Goal: Browse casually: Explore the website without a specific task or goal

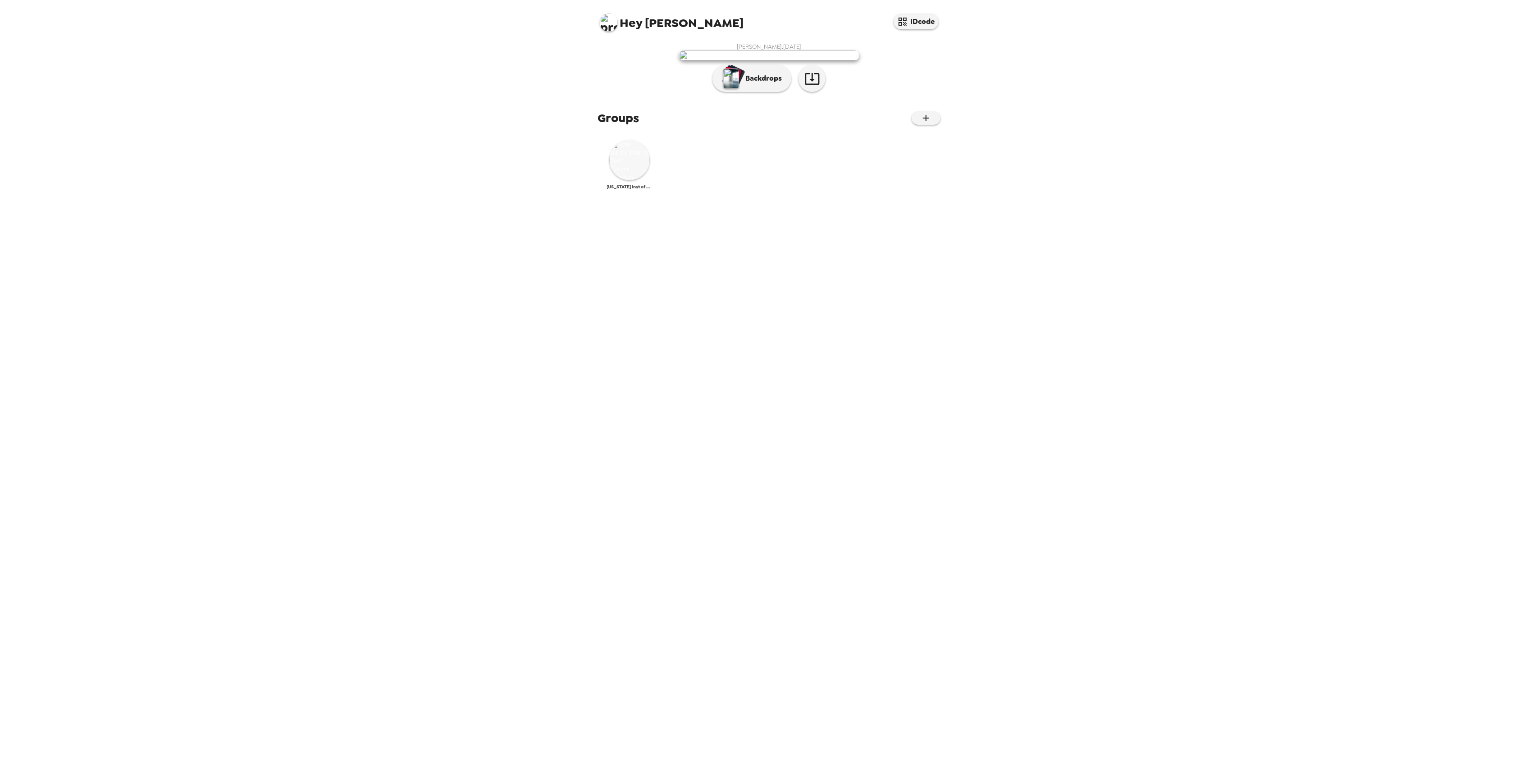
click at [642, 180] on img at bounding box center [630, 160] width 40 height 40
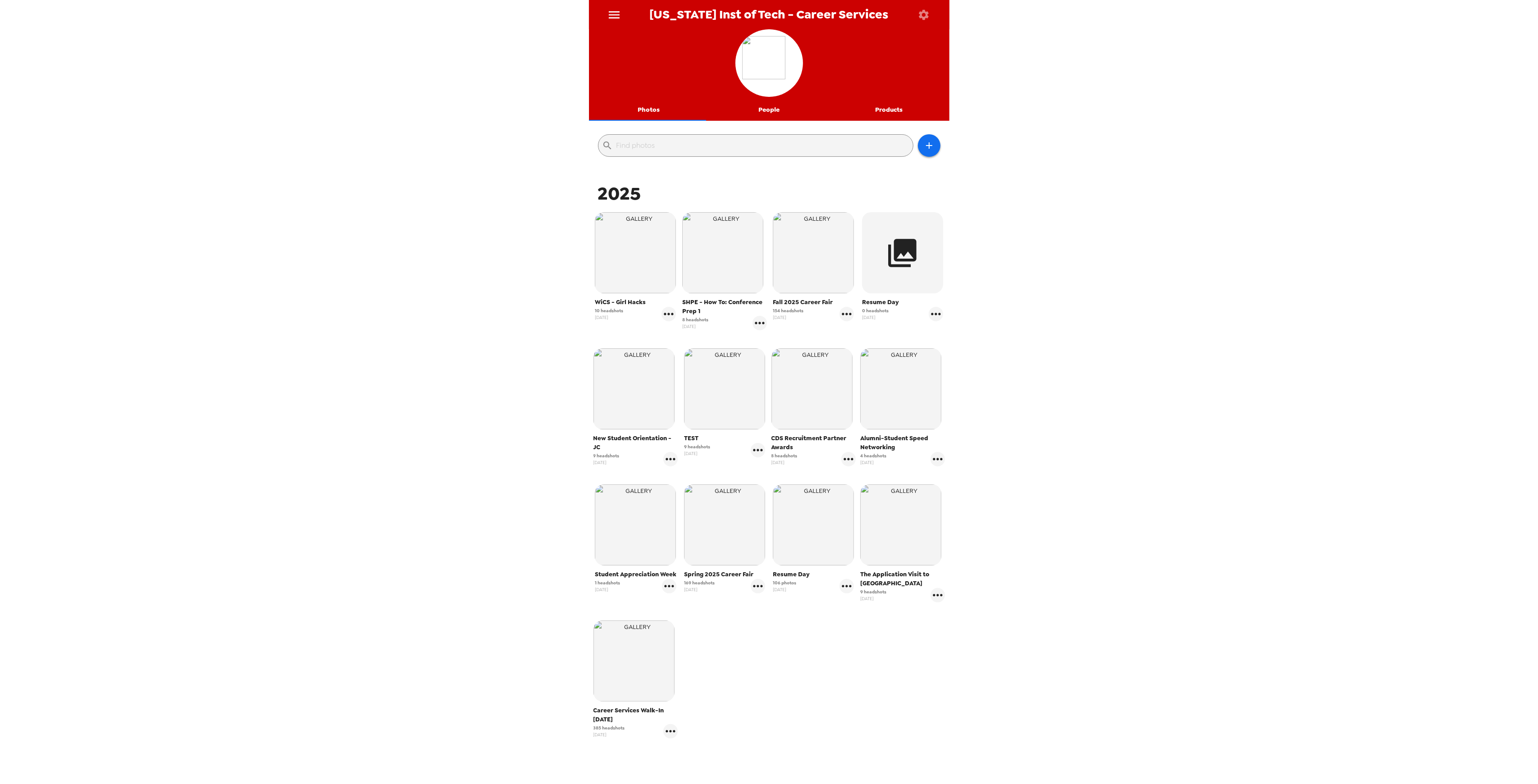
click at [637, 649] on img "button" at bounding box center [634, 660] width 81 height 81
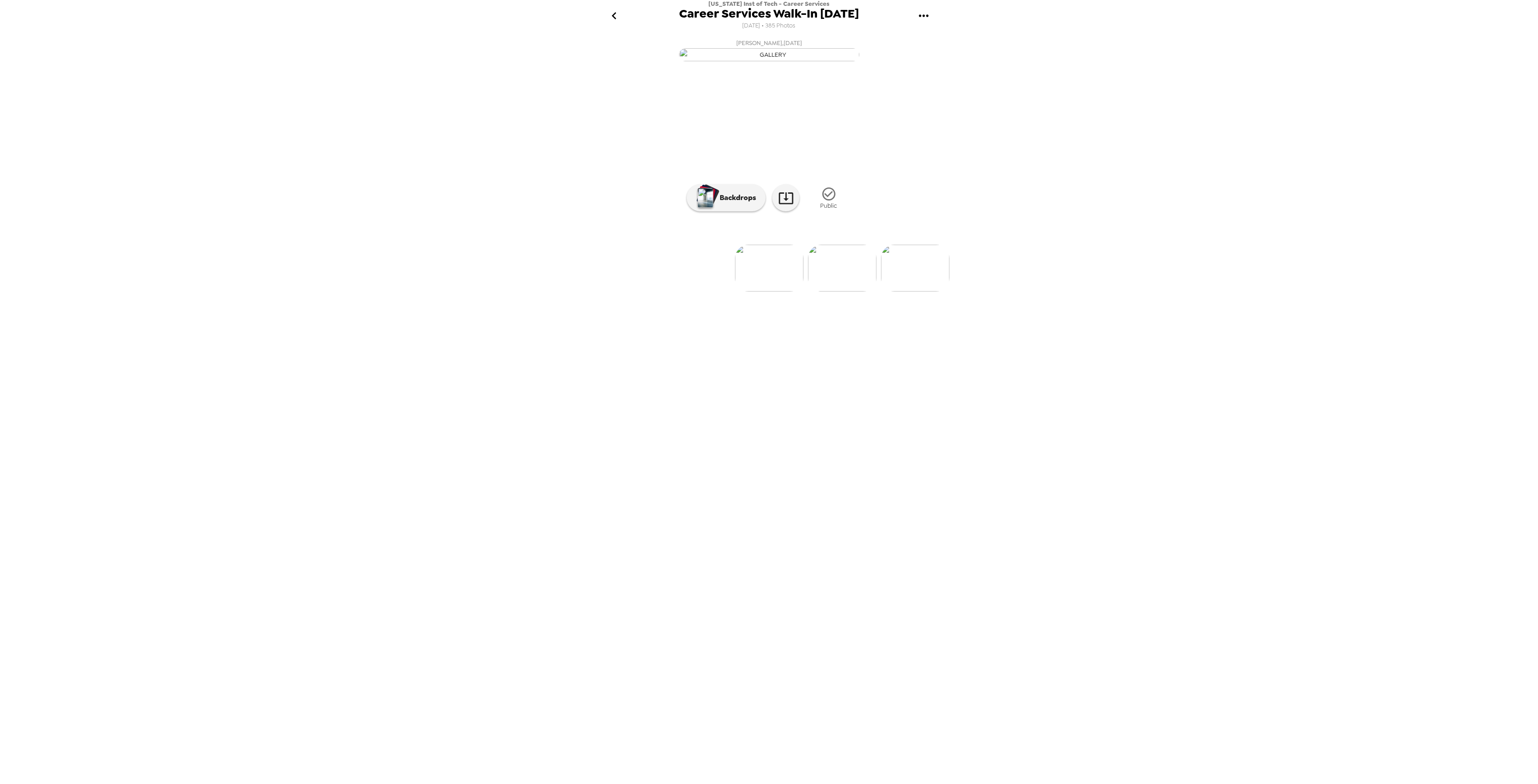
click at [774, 291] on img at bounding box center [769, 268] width 68 height 47
click at [833, 291] on img at bounding box center [842, 268] width 68 height 47
click at [835, 291] on img at bounding box center [842, 268] width 68 height 47
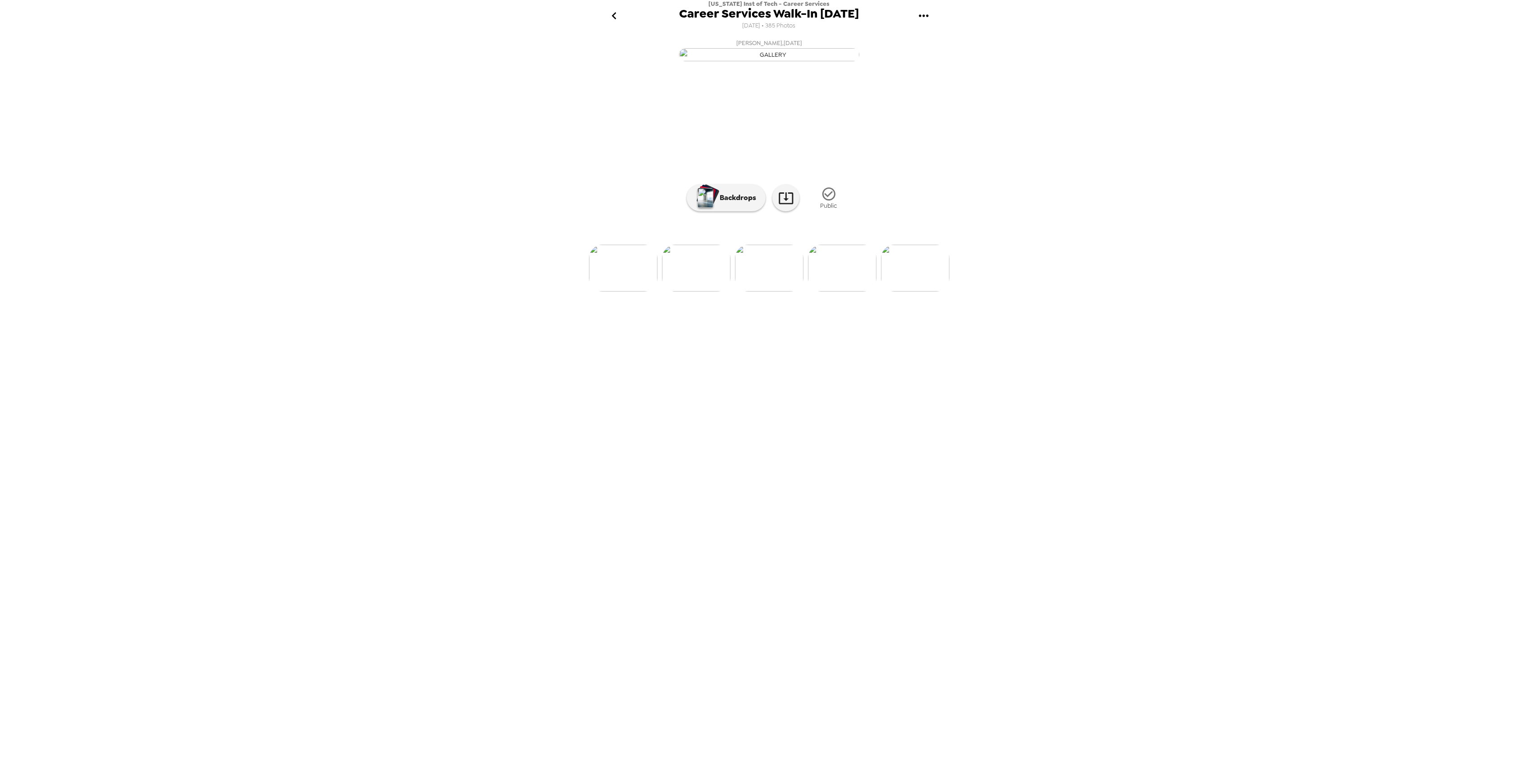
click at [841, 291] on img at bounding box center [842, 268] width 68 height 47
click at [843, 291] on img at bounding box center [842, 268] width 68 height 47
click at [855, 291] on img at bounding box center [842, 268] width 68 height 47
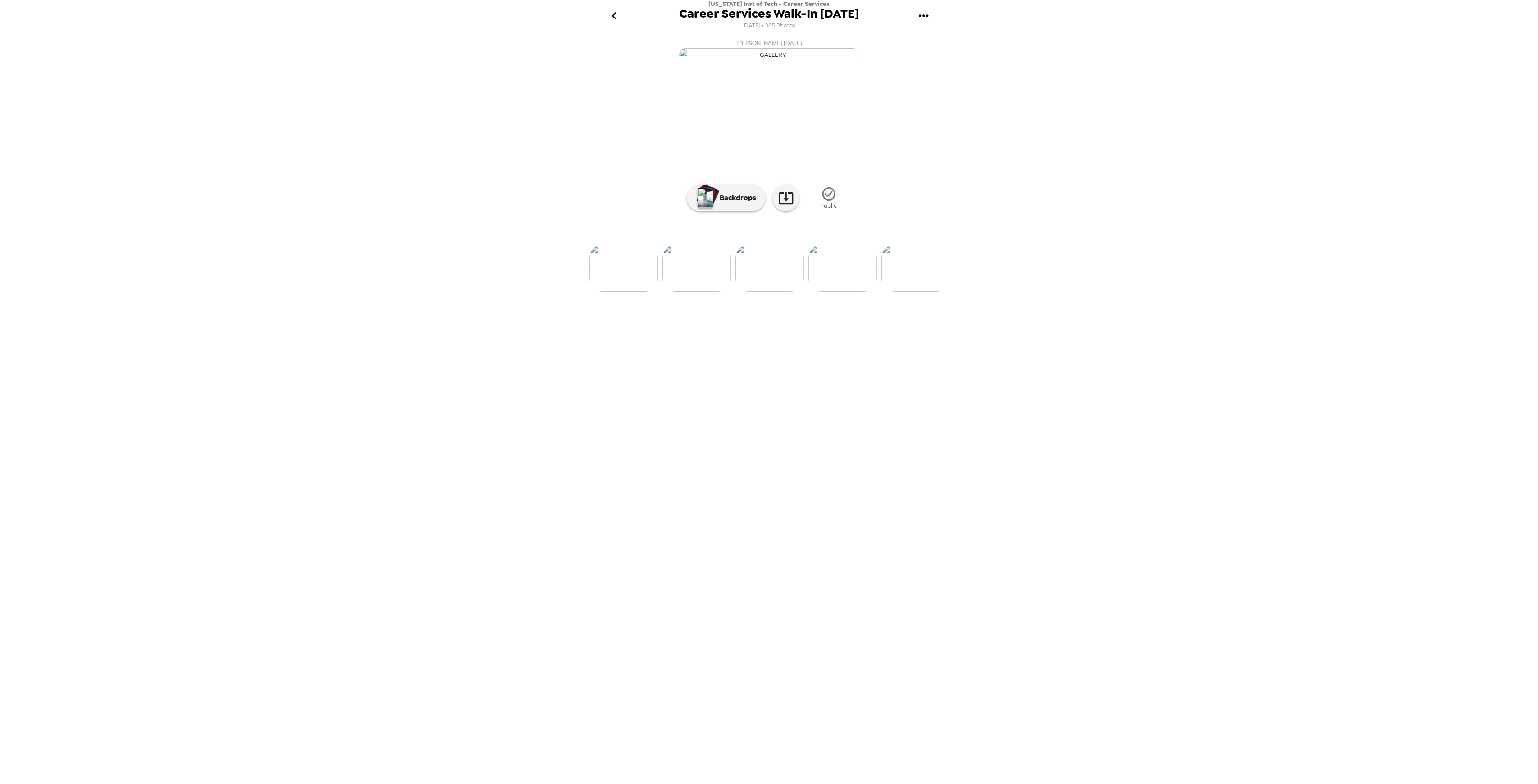
click at [839, 291] on img at bounding box center [842, 268] width 68 height 47
drag, startPoint x: 922, startPoint y: 361, endPoint x: 928, endPoint y: 368, distance: 9.2
click at [922, 291] on img at bounding box center [915, 268] width 68 height 47
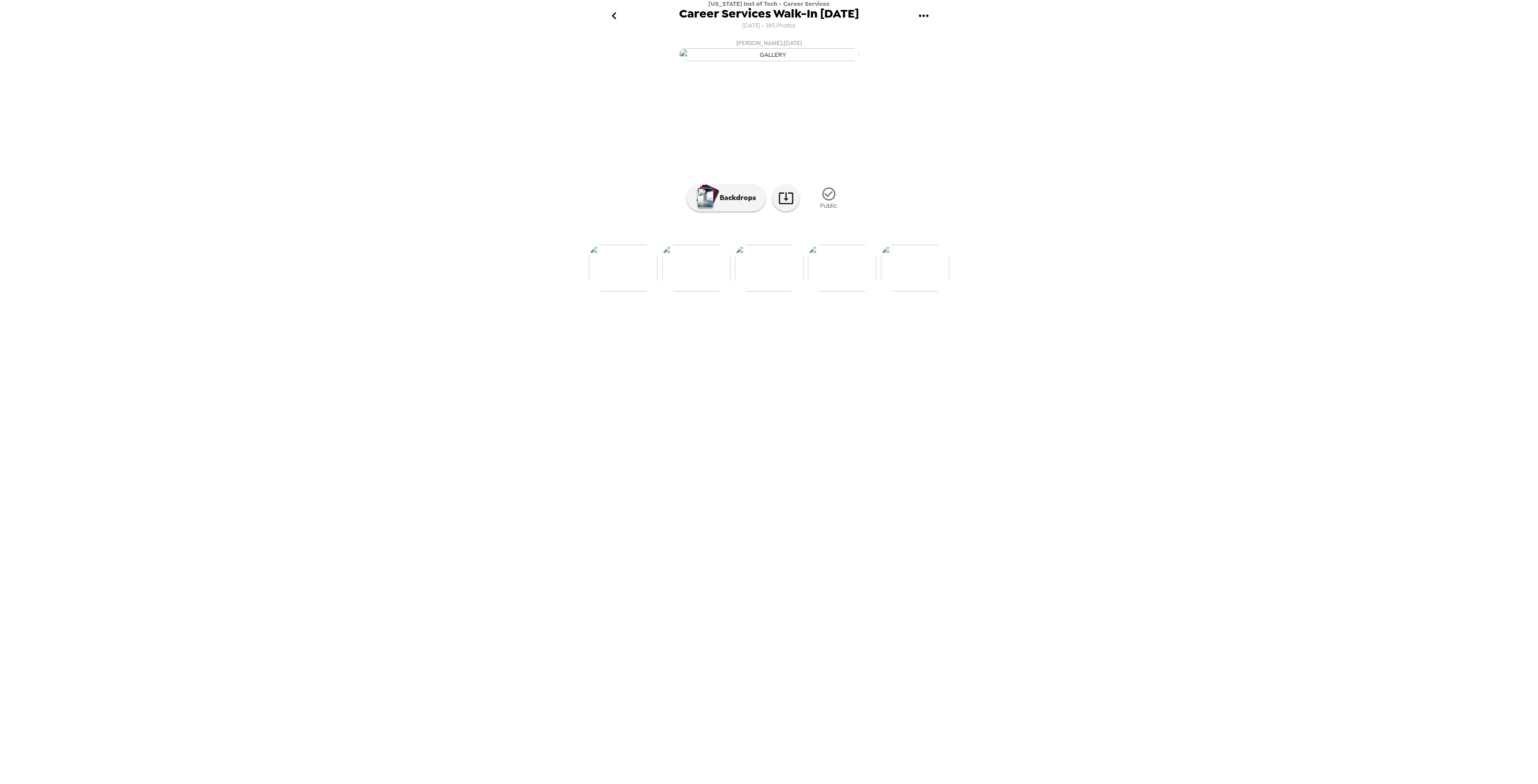
click at [765, 291] on img at bounding box center [769, 268] width 68 height 47
click at [613, 291] on img at bounding box center [623, 268] width 68 height 47
click at [772, 291] on img at bounding box center [769, 268] width 68 height 47
click at [915, 291] on img at bounding box center [915, 268] width 68 height 47
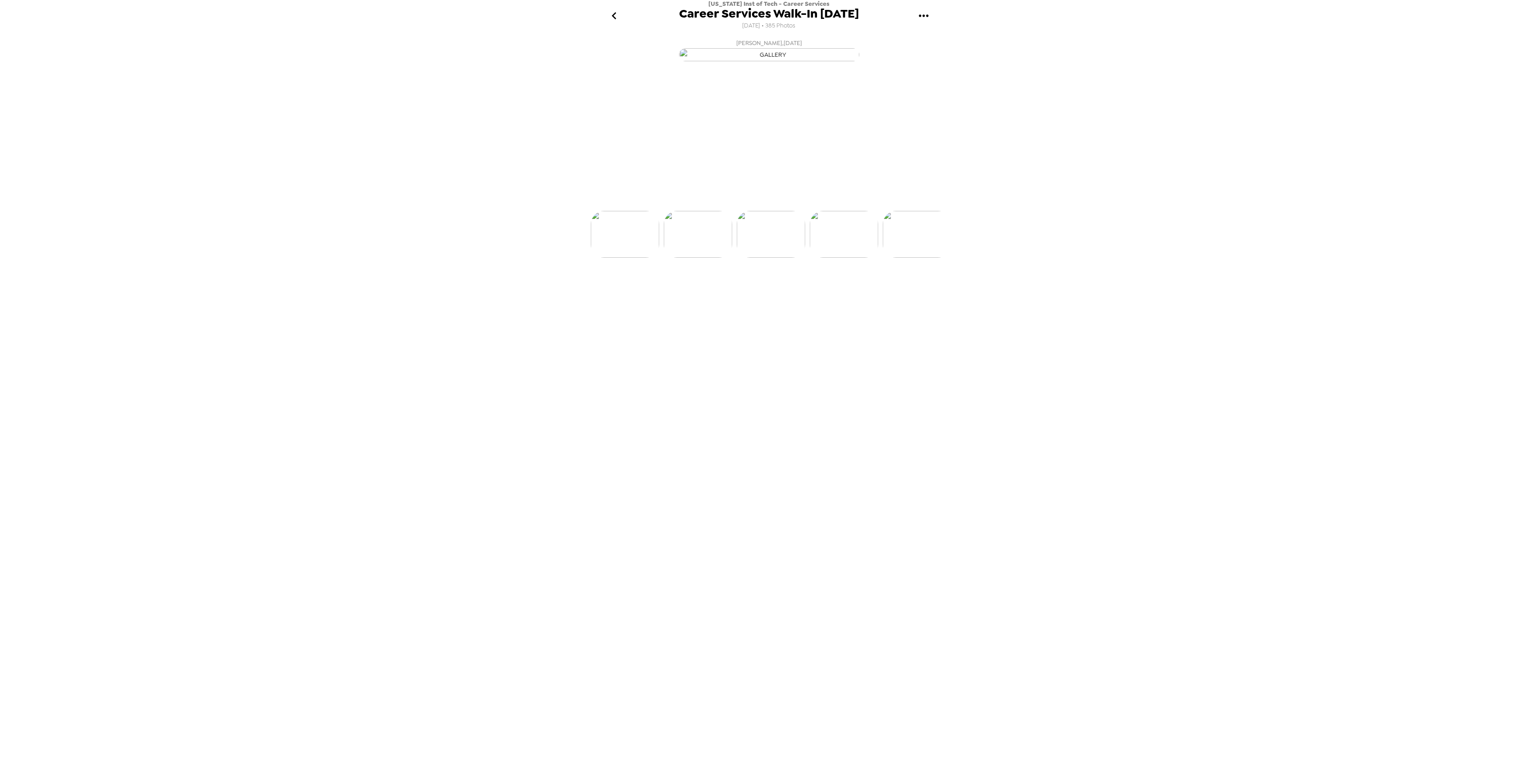
scroll to position [0, 584]
click at [917, 291] on img at bounding box center [915, 268] width 68 height 47
click at [699, 291] on img at bounding box center [696, 268] width 68 height 47
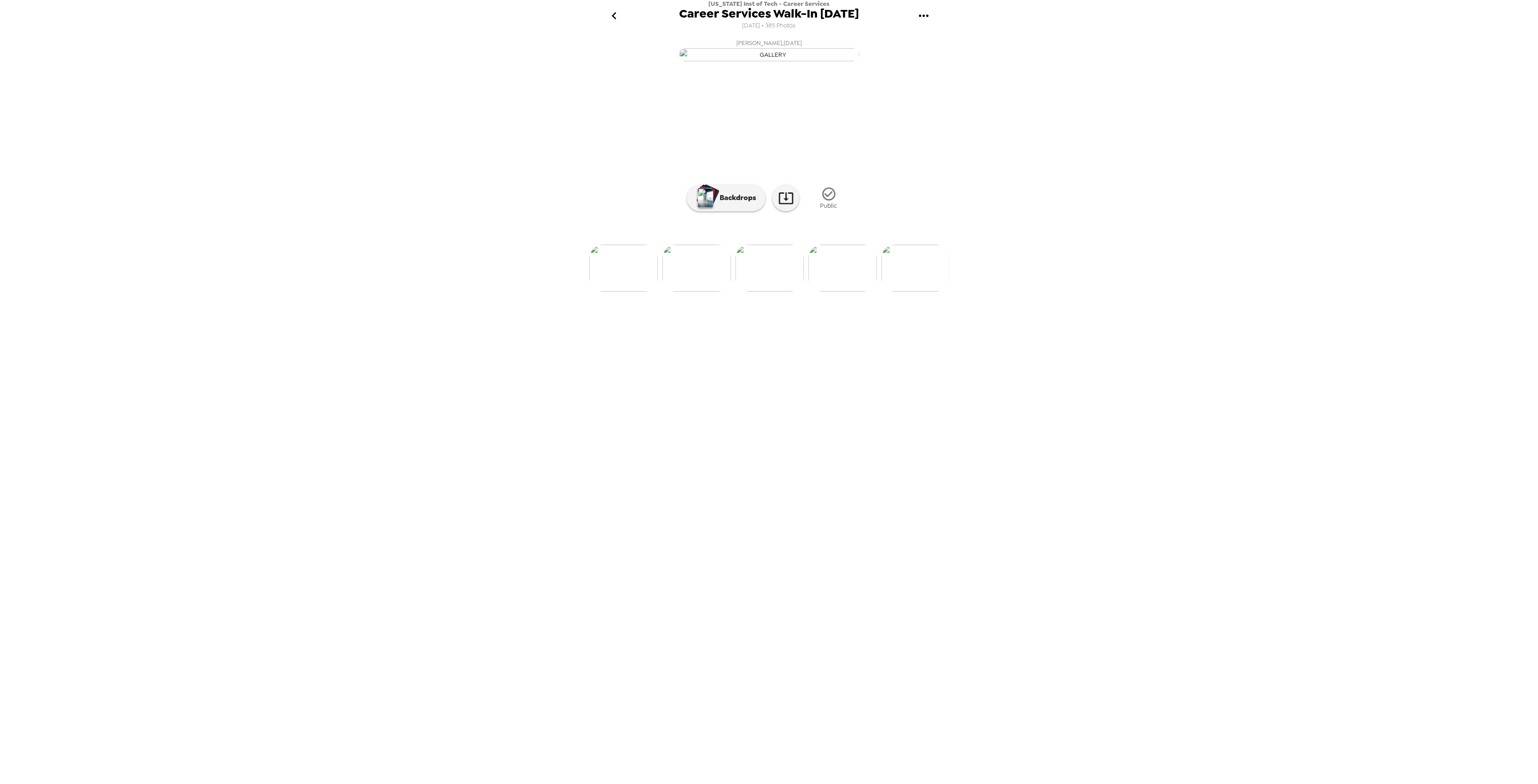
click at [705, 291] on img at bounding box center [697, 268] width 68 height 47
click at [937, 291] on img at bounding box center [915, 268] width 68 height 47
click at [854, 291] on img at bounding box center [842, 268] width 68 height 47
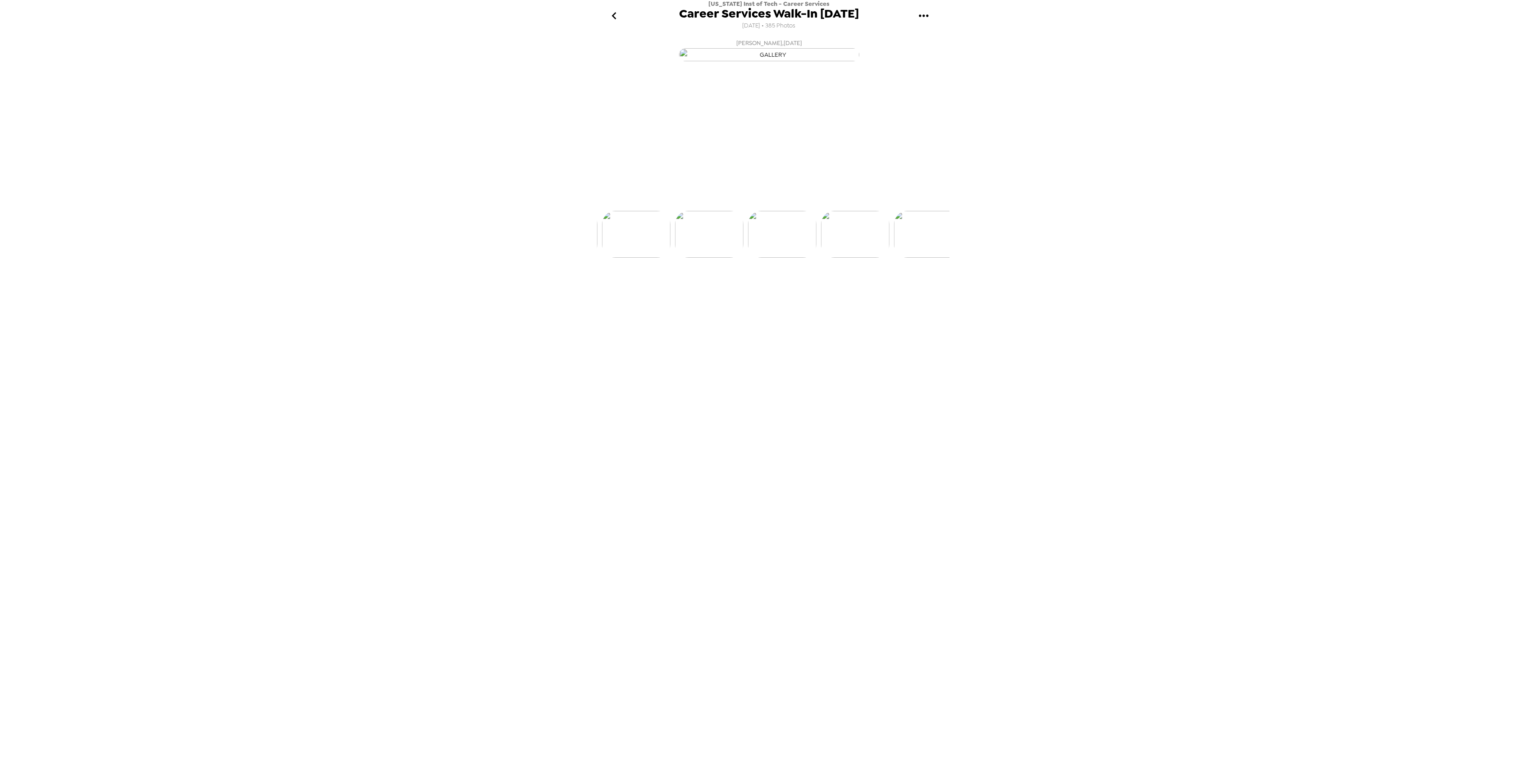
scroll to position [0, 802]
click at [851, 291] on img at bounding box center [842, 268] width 68 height 47
click at [848, 291] on img at bounding box center [842, 268] width 68 height 47
click at [849, 291] on img at bounding box center [842, 268] width 68 height 47
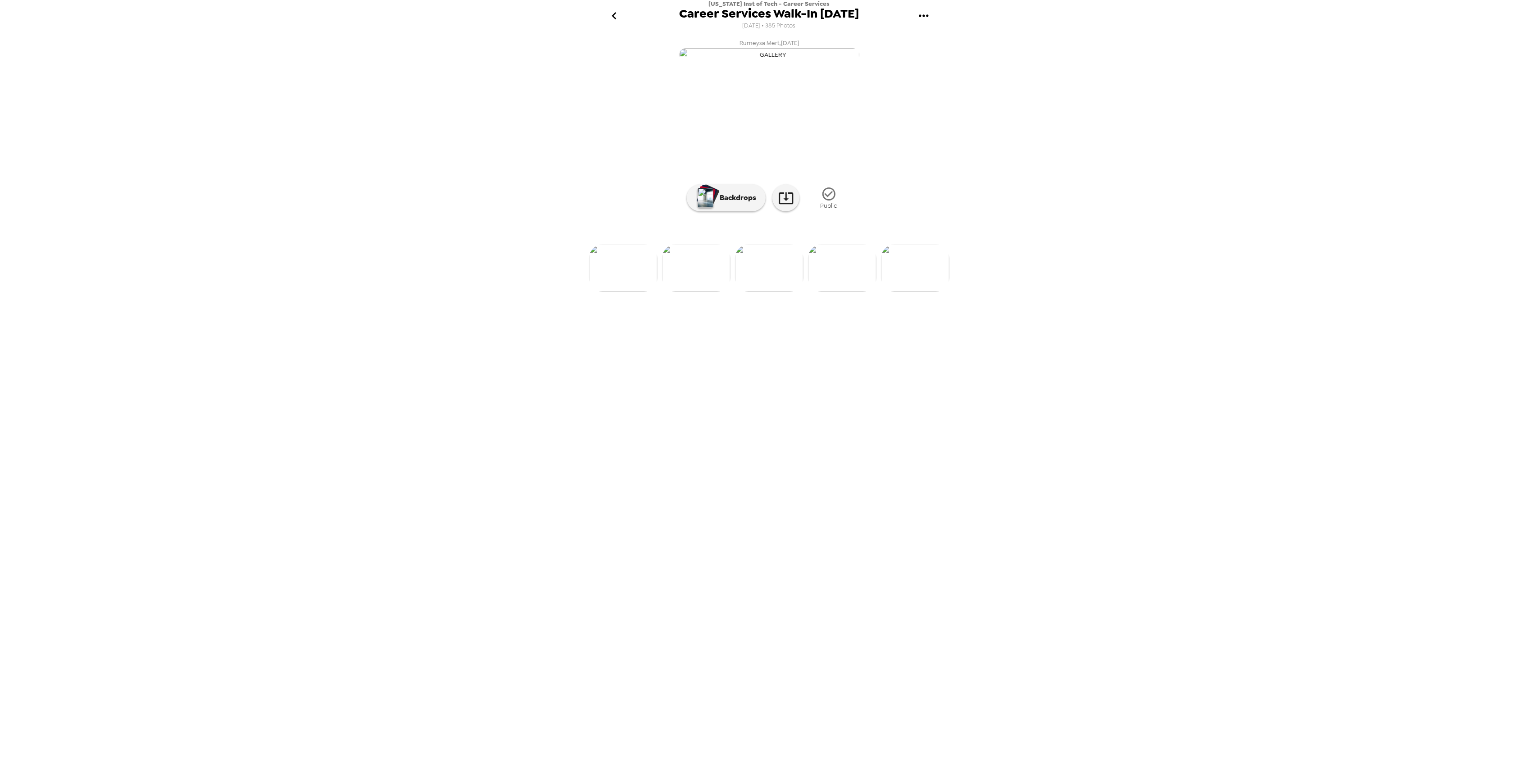
click at [842, 291] on img at bounding box center [842, 268] width 68 height 47
click at [847, 291] on img at bounding box center [842, 268] width 68 height 47
click at [918, 291] on img at bounding box center [915, 268] width 68 height 47
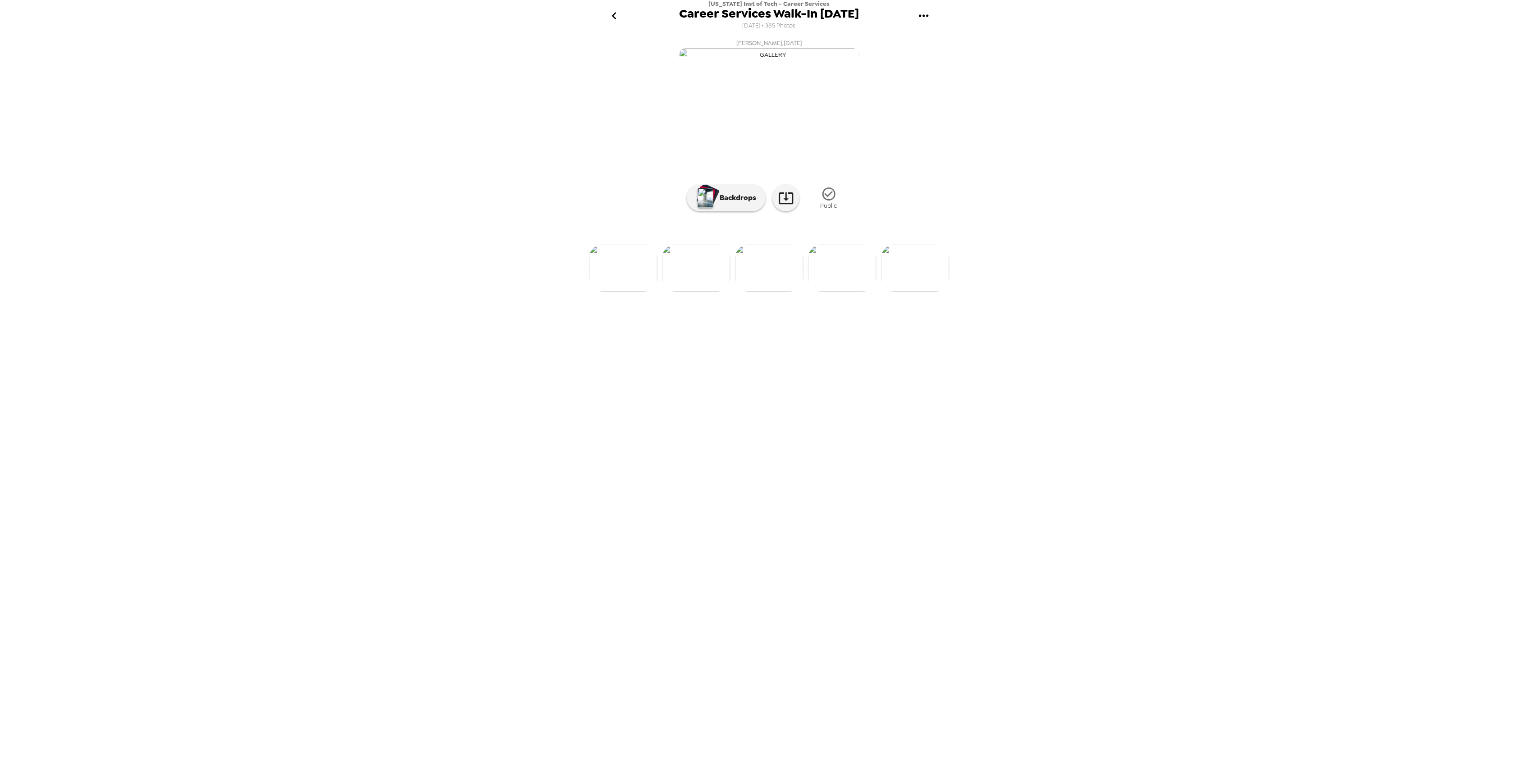
click at [912, 291] on img at bounding box center [915, 268] width 68 height 47
click at [915, 291] on img at bounding box center [915, 268] width 68 height 47
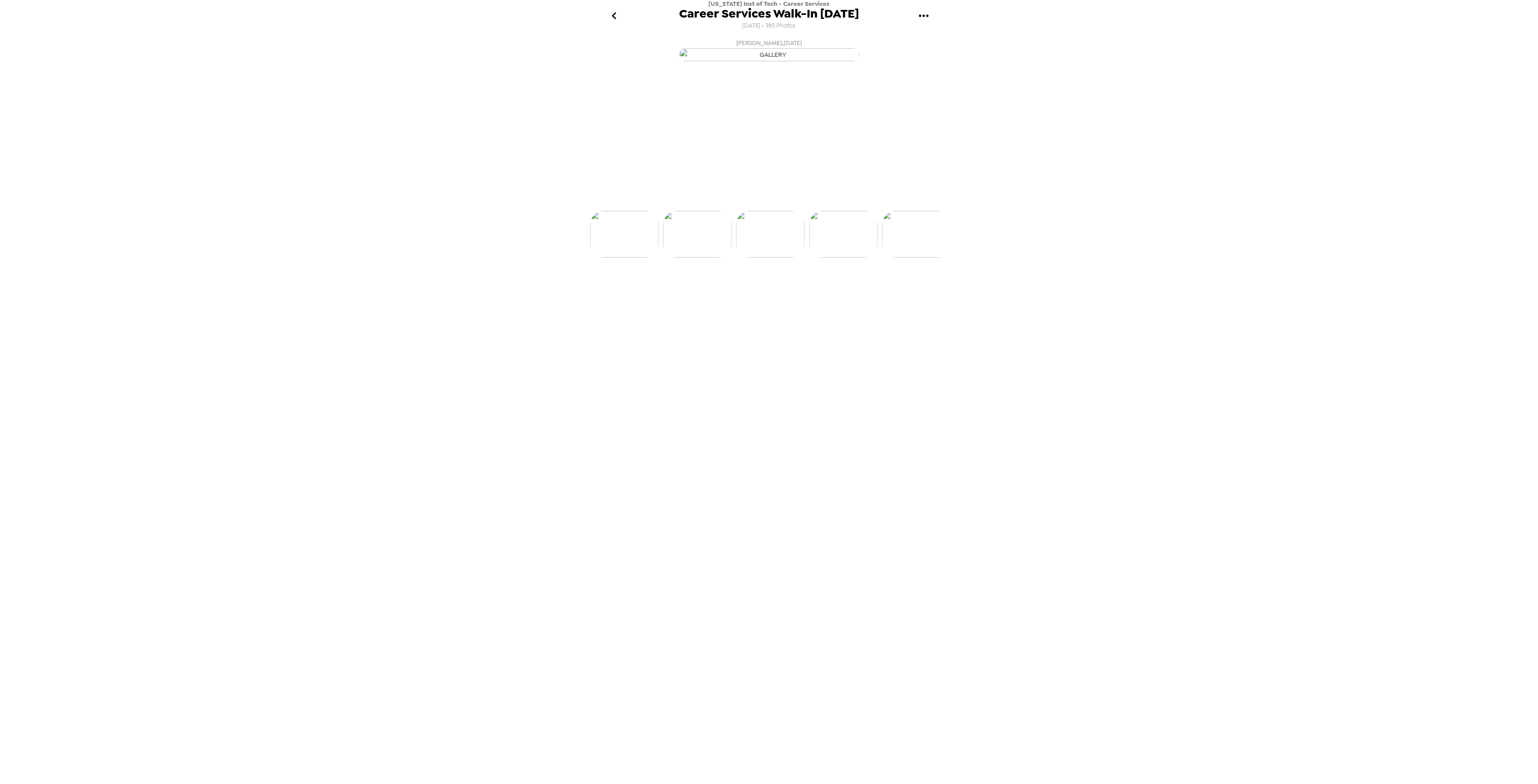
scroll to position [0, 1897]
click at [916, 291] on img at bounding box center [915, 268] width 68 height 47
click at [846, 291] on img at bounding box center [843, 268] width 68 height 47
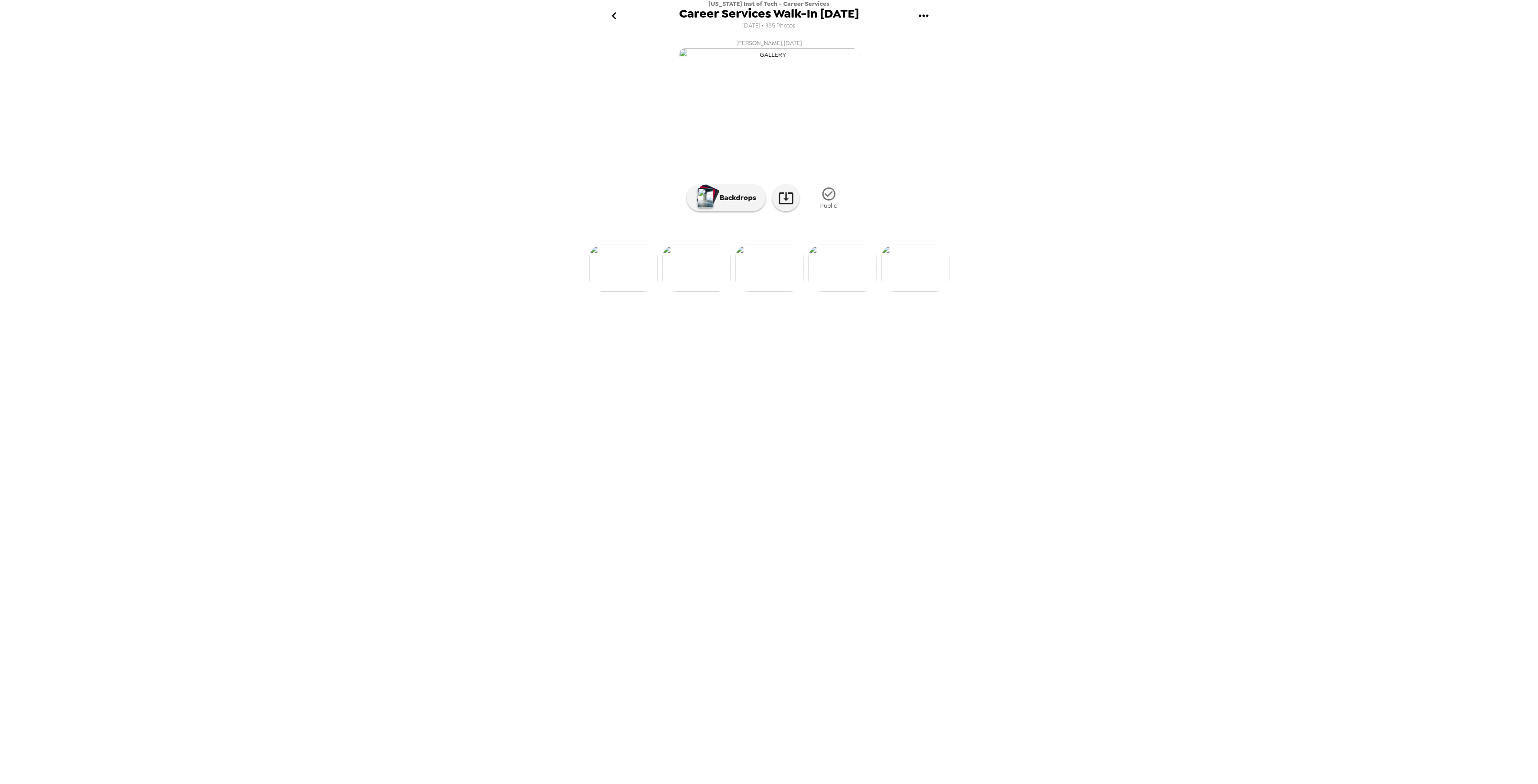
click at [853, 291] on img at bounding box center [842, 268] width 68 height 47
click at [853, 291] on img at bounding box center [843, 268] width 68 height 47
click at [864, 291] on img at bounding box center [842, 268] width 68 height 47
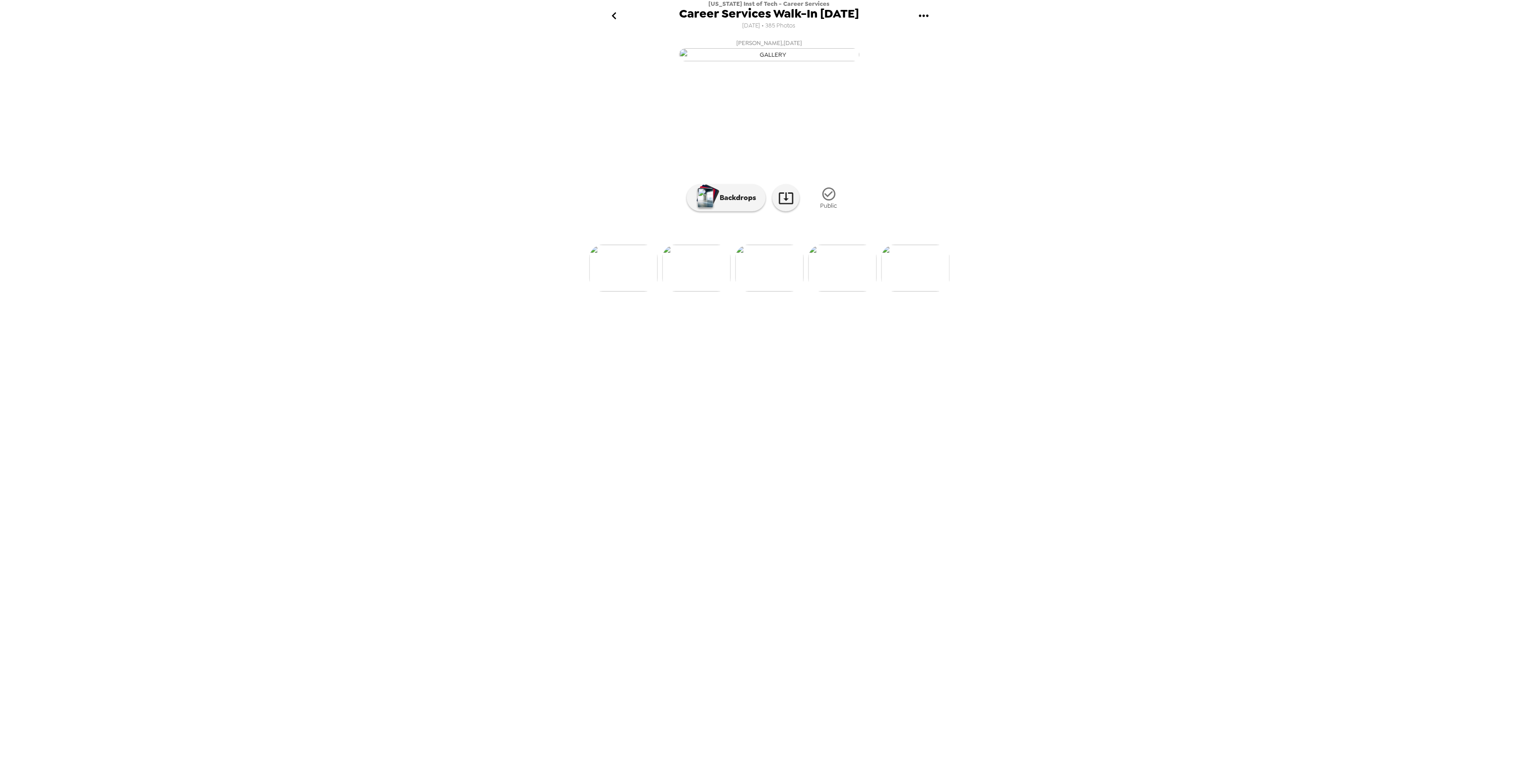
scroll to position [0, 2335]
click at [903, 291] on img at bounding box center [915, 268] width 68 height 47
click at [917, 291] on img at bounding box center [915, 268] width 68 height 47
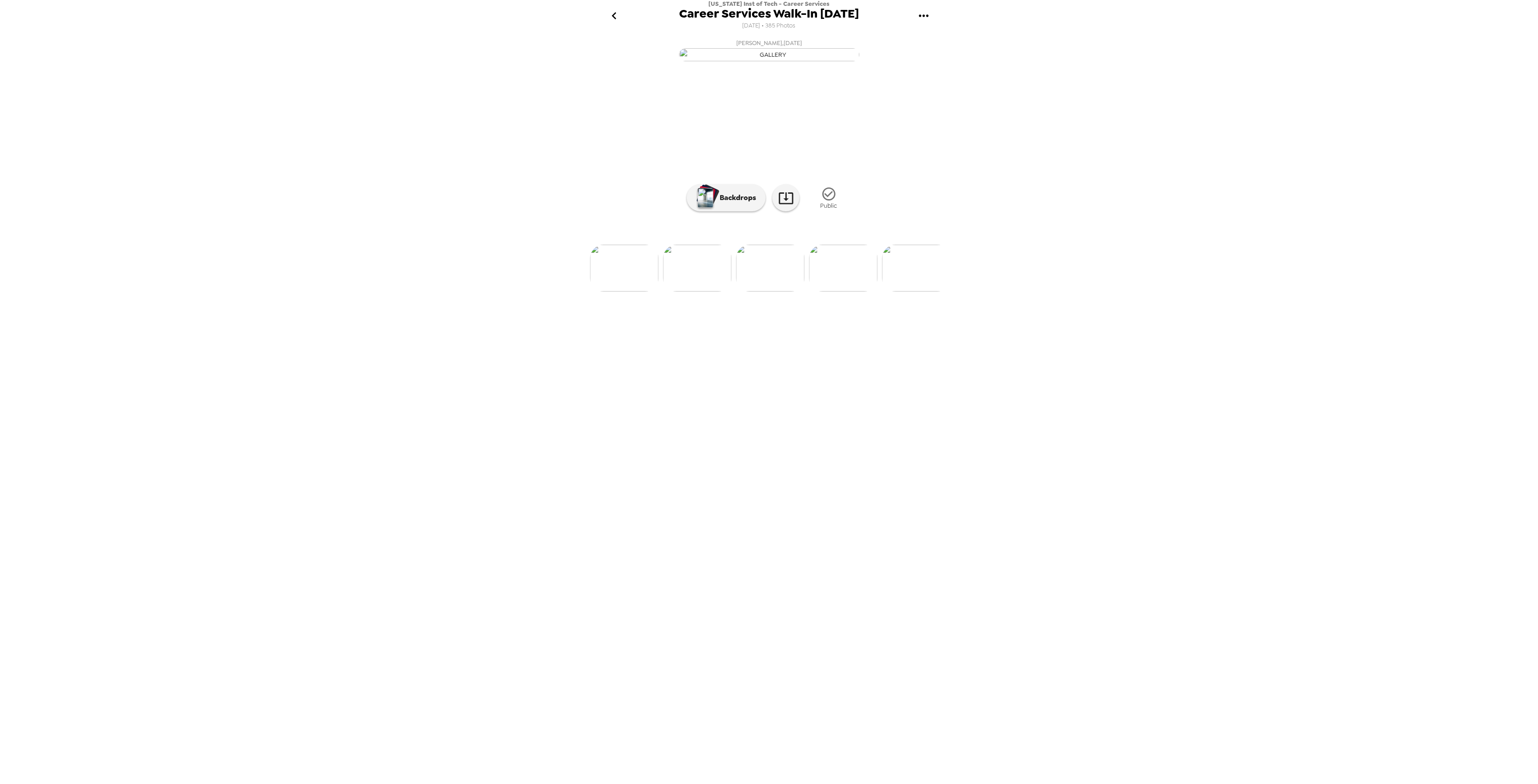
click at [918, 291] on img at bounding box center [915, 268] width 68 height 47
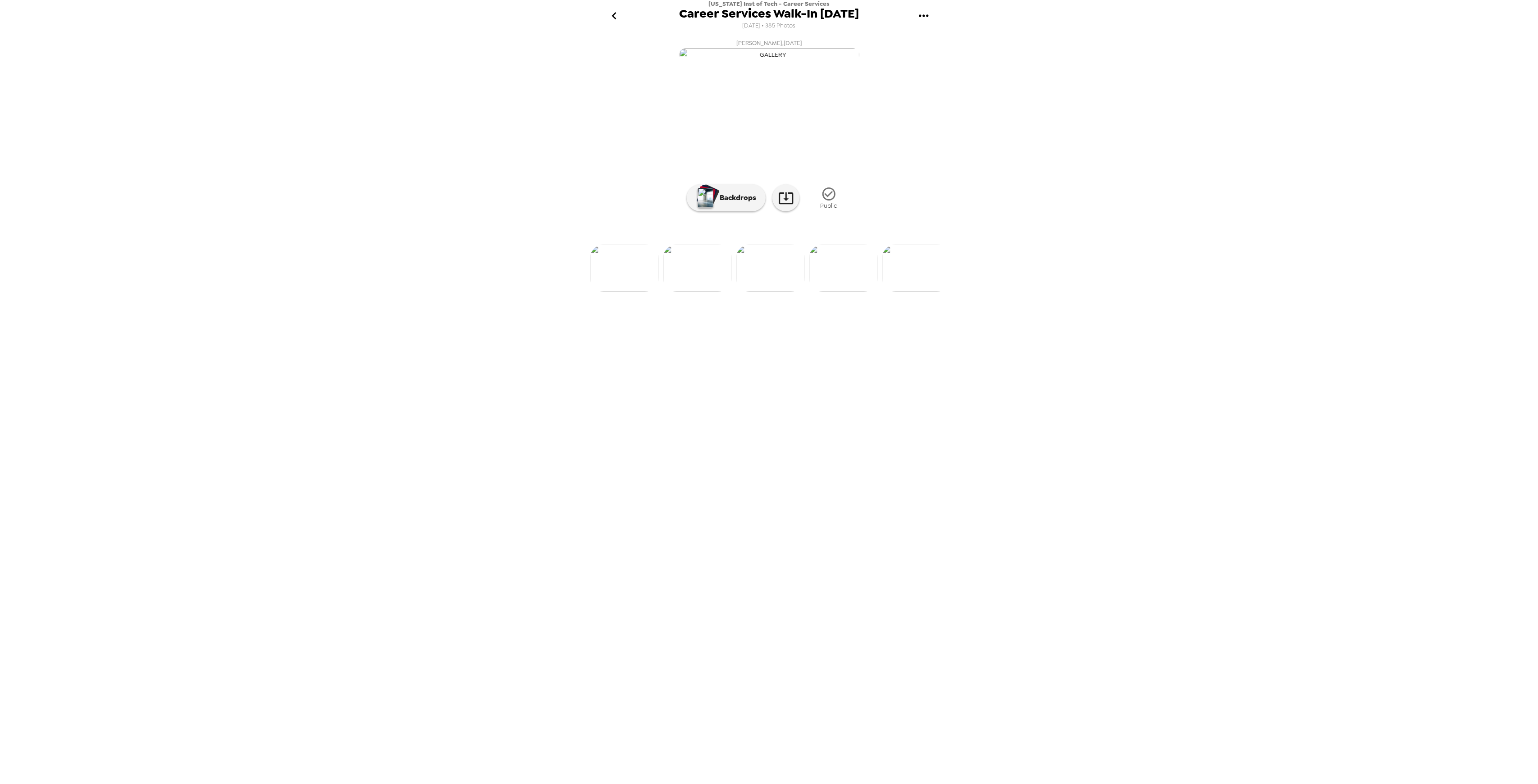
click at [755, 291] on img at bounding box center [770, 268] width 68 height 47
click at [698, 291] on img at bounding box center [697, 268] width 68 height 47
click at [830, 291] on div at bounding box center [769, 253] width 361 height 76
click at [846, 291] on img at bounding box center [842, 268] width 68 height 47
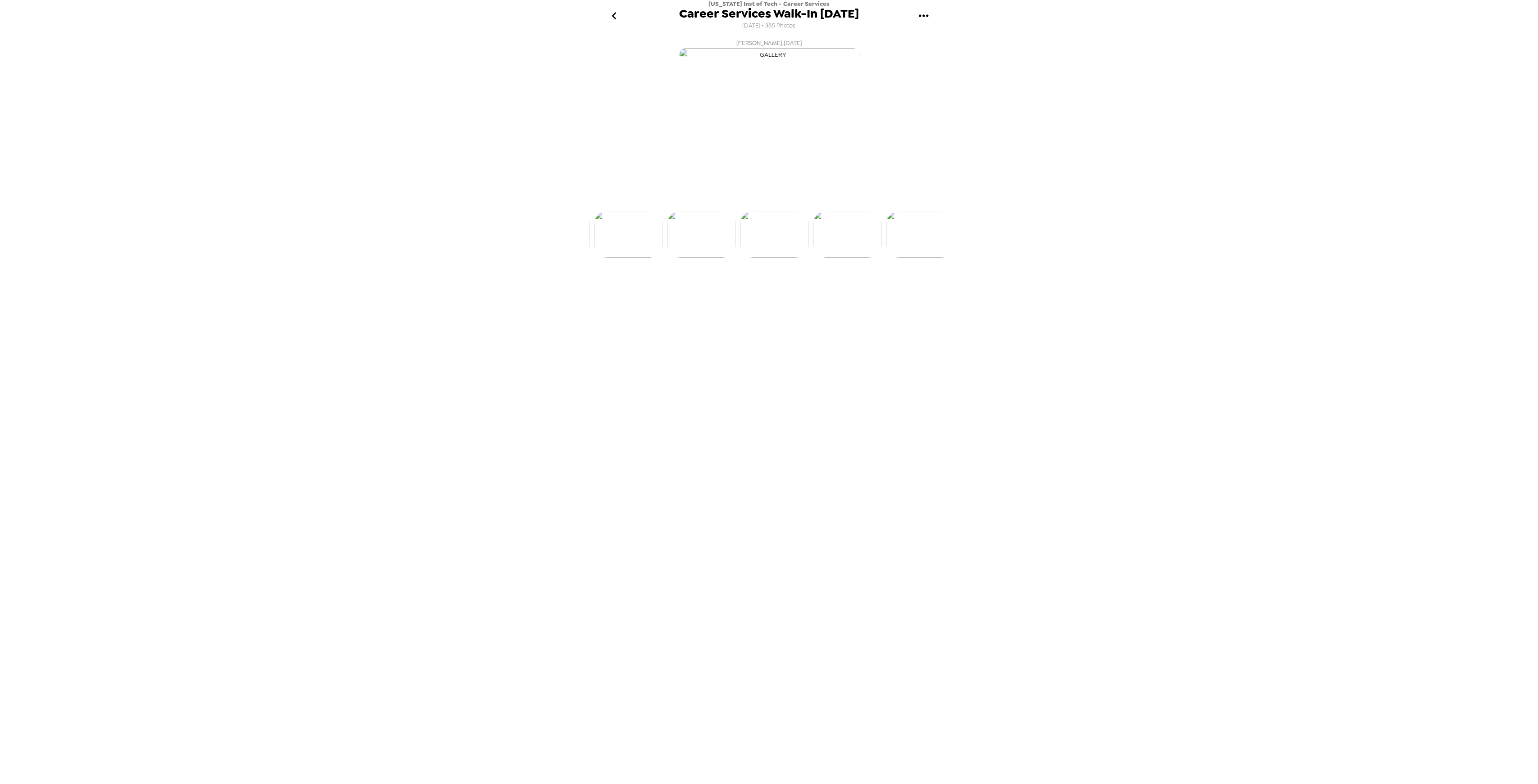
scroll to position [0, 3504]
click at [841, 291] on img at bounding box center [843, 268] width 68 height 47
click at [842, 291] on img at bounding box center [842, 268] width 68 height 47
click at [843, 291] on img at bounding box center [843, 268] width 68 height 47
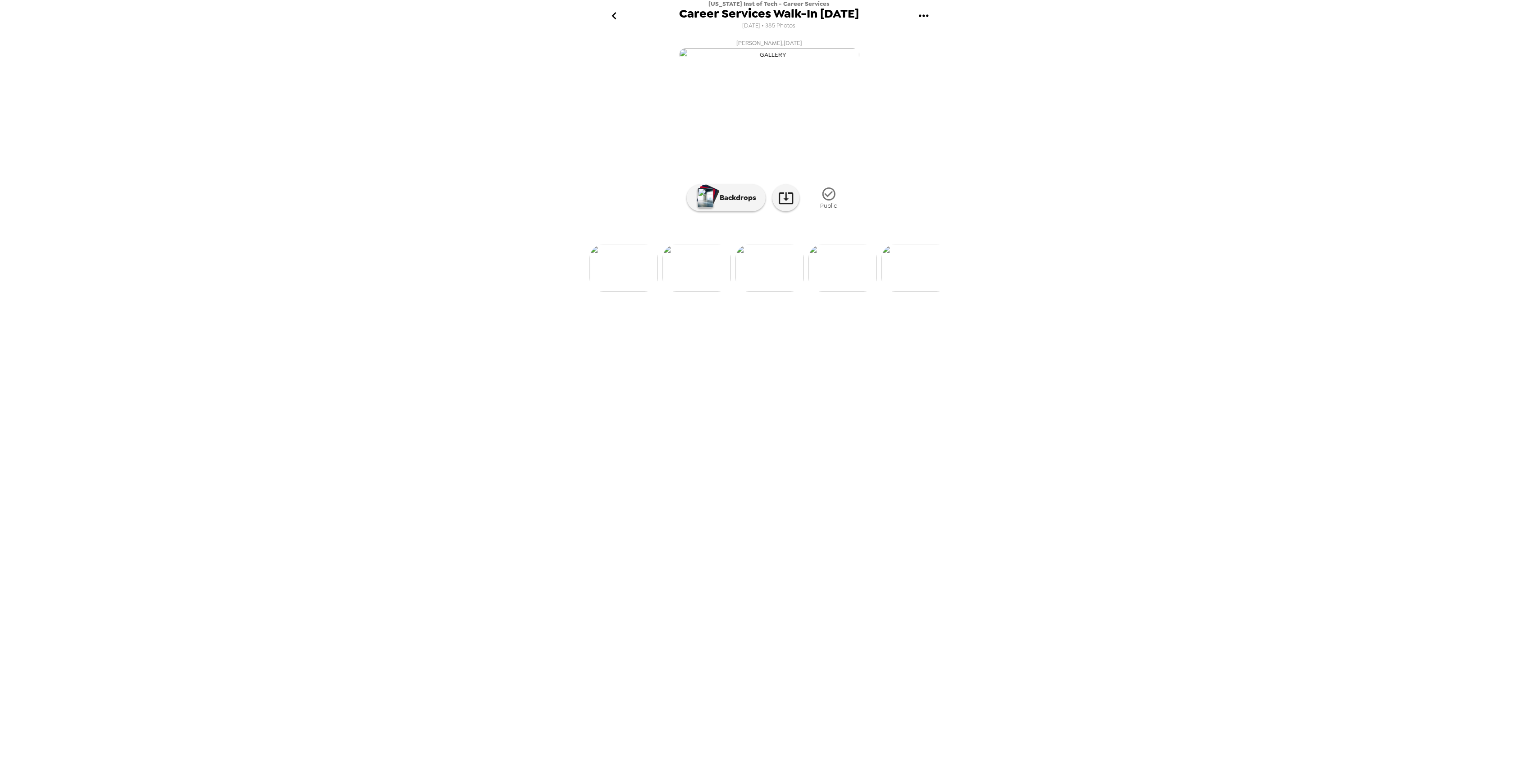
drag, startPoint x: 846, startPoint y: 353, endPoint x: 853, endPoint y: 357, distance: 8.1
click at [847, 291] on img at bounding box center [842, 268] width 68 height 47
click at [861, 291] on img at bounding box center [843, 268] width 68 height 47
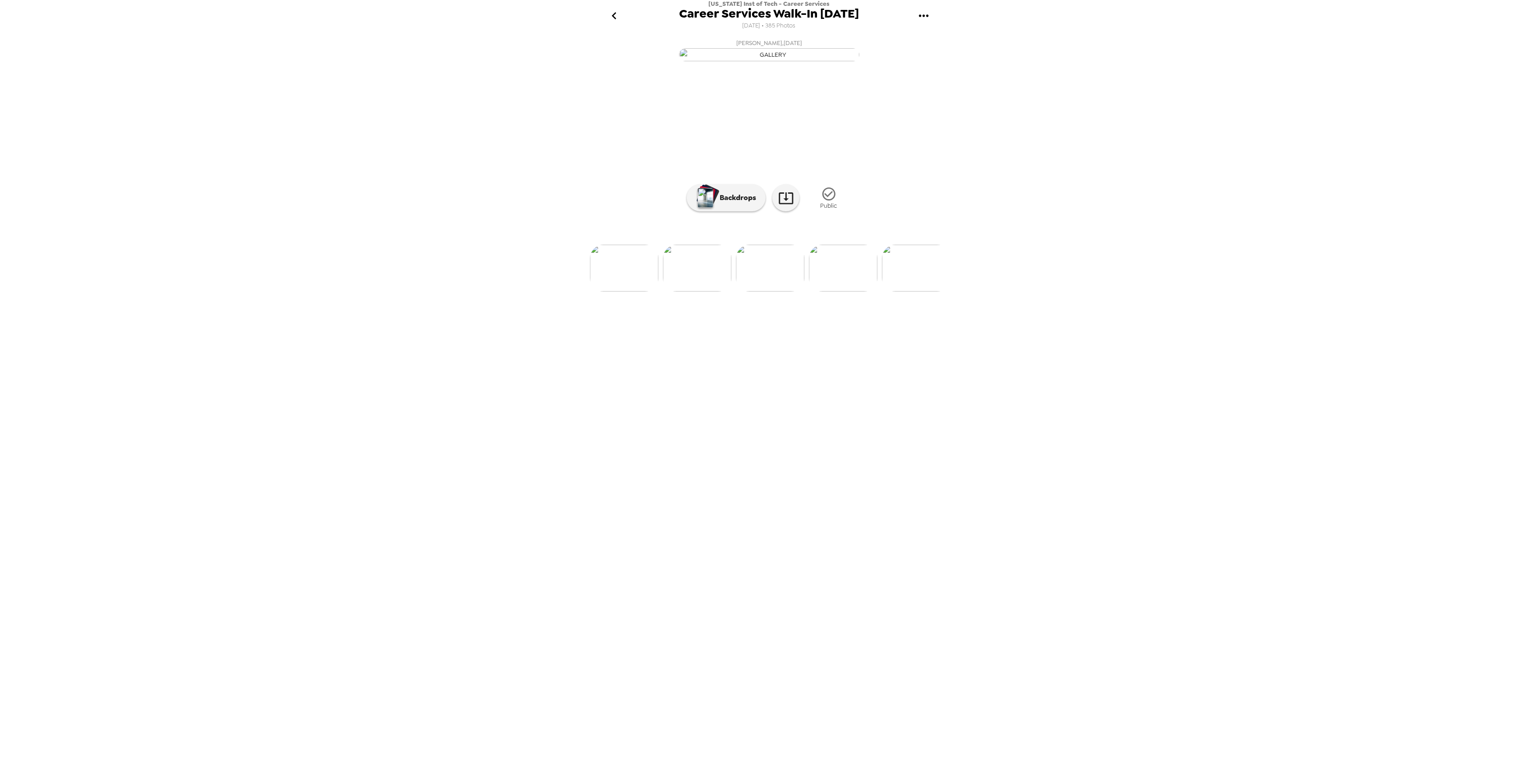
click at [833, 291] on img at bounding box center [843, 268] width 68 height 47
click at [856, 291] on img at bounding box center [843, 268] width 68 height 47
click at [858, 291] on img at bounding box center [843, 268] width 68 height 47
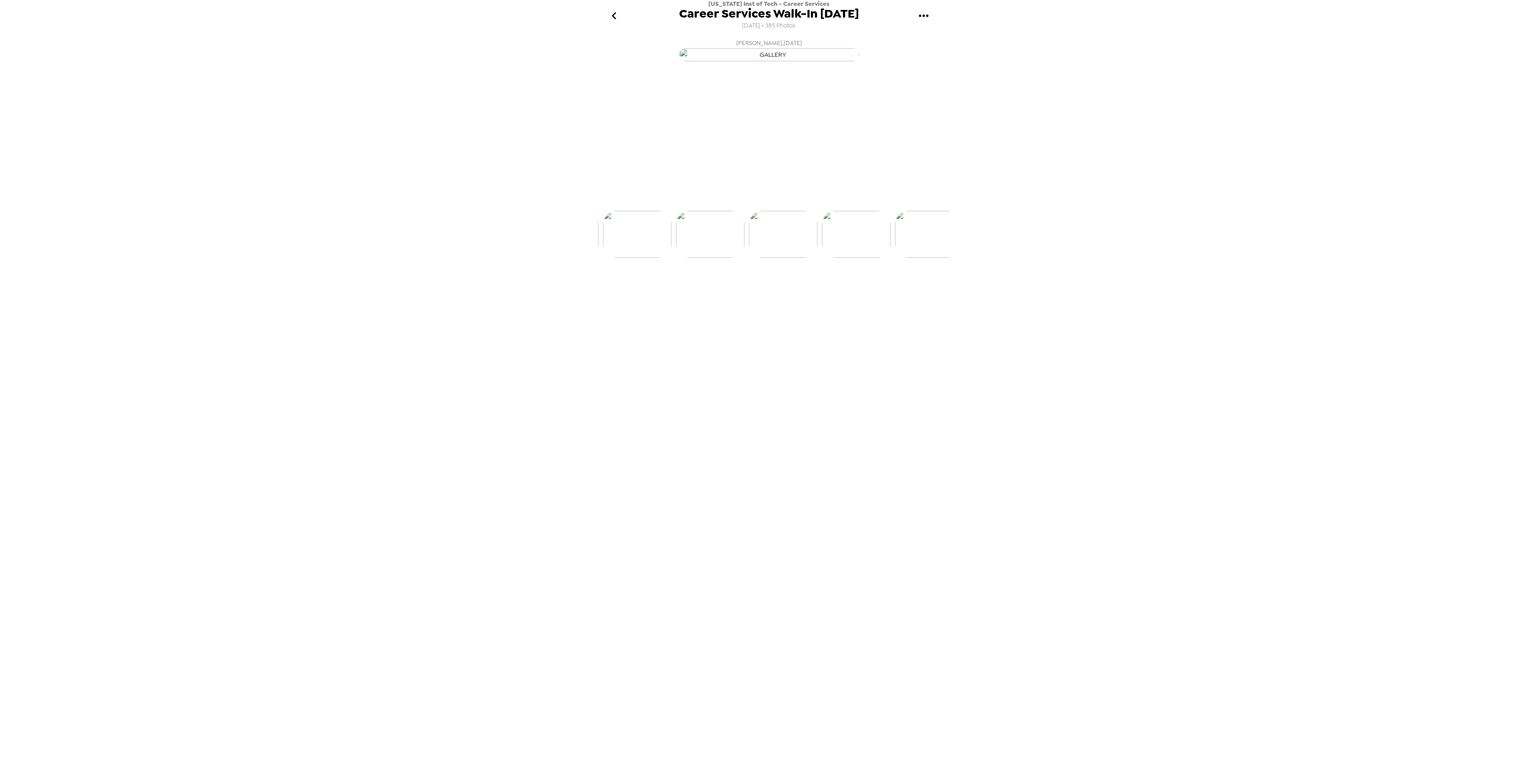
scroll to position [0, 4088]
click at [844, 291] on div at bounding box center [769, 253] width 361 height 76
click at [856, 291] on img at bounding box center [843, 268] width 68 height 47
click at [853, 291] on img at bounding box center [843, 268] width 68 height 47
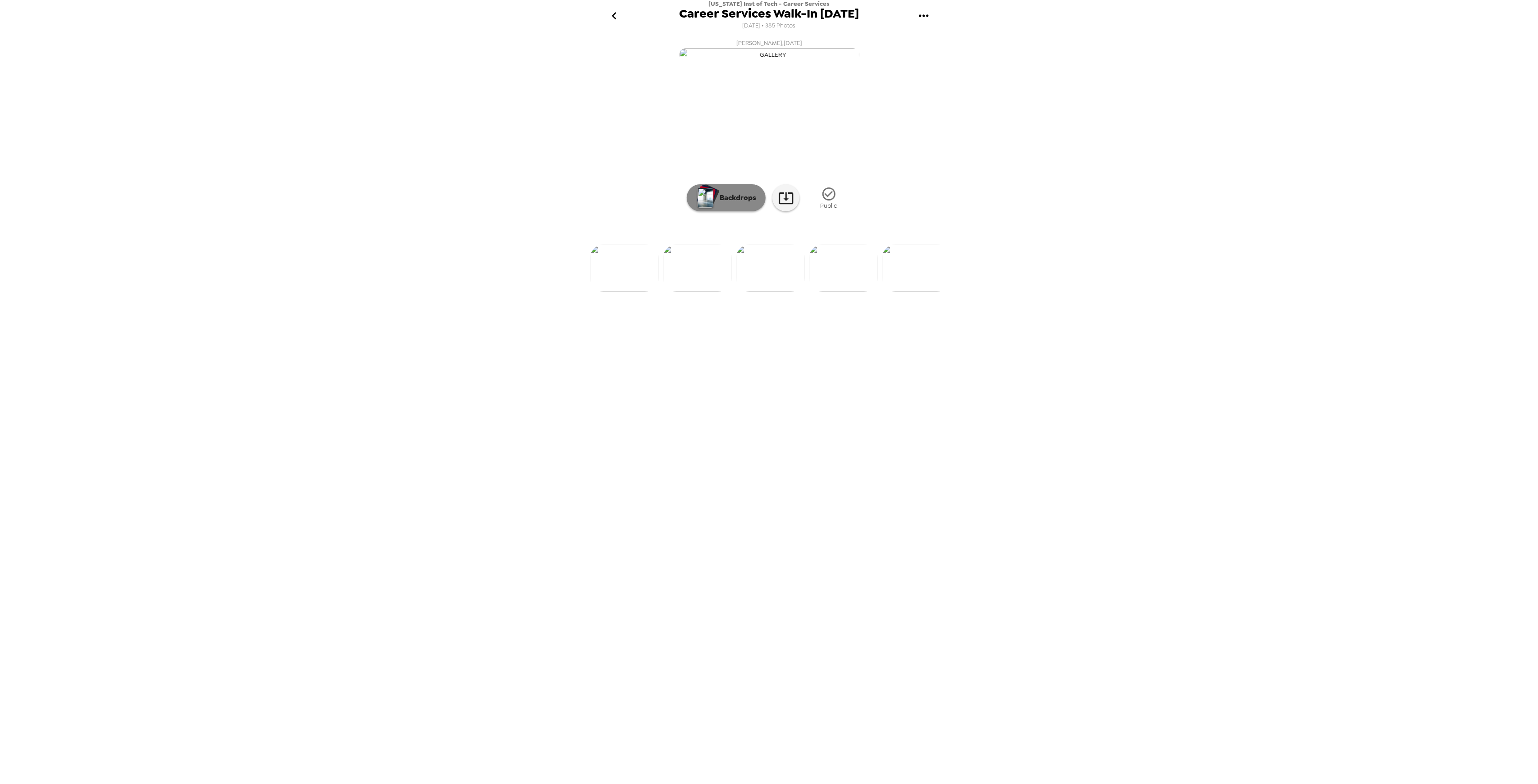
click at [728, 211] on button "Backdrops" at bounding box center [726, 198] width 79 height 27
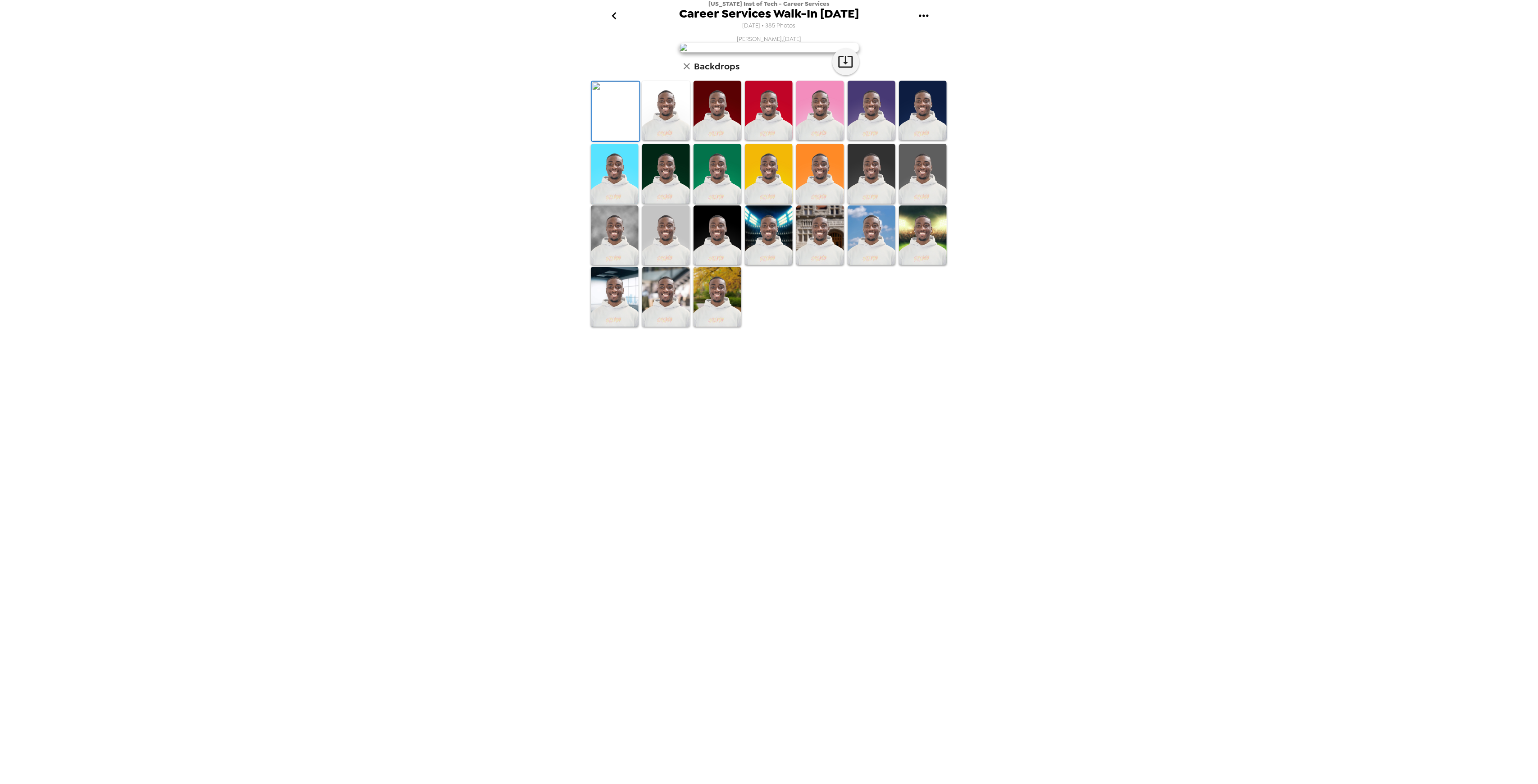
click at [613, 14] on icon "go back" at bounding box center [614, 16] width 14 height 14
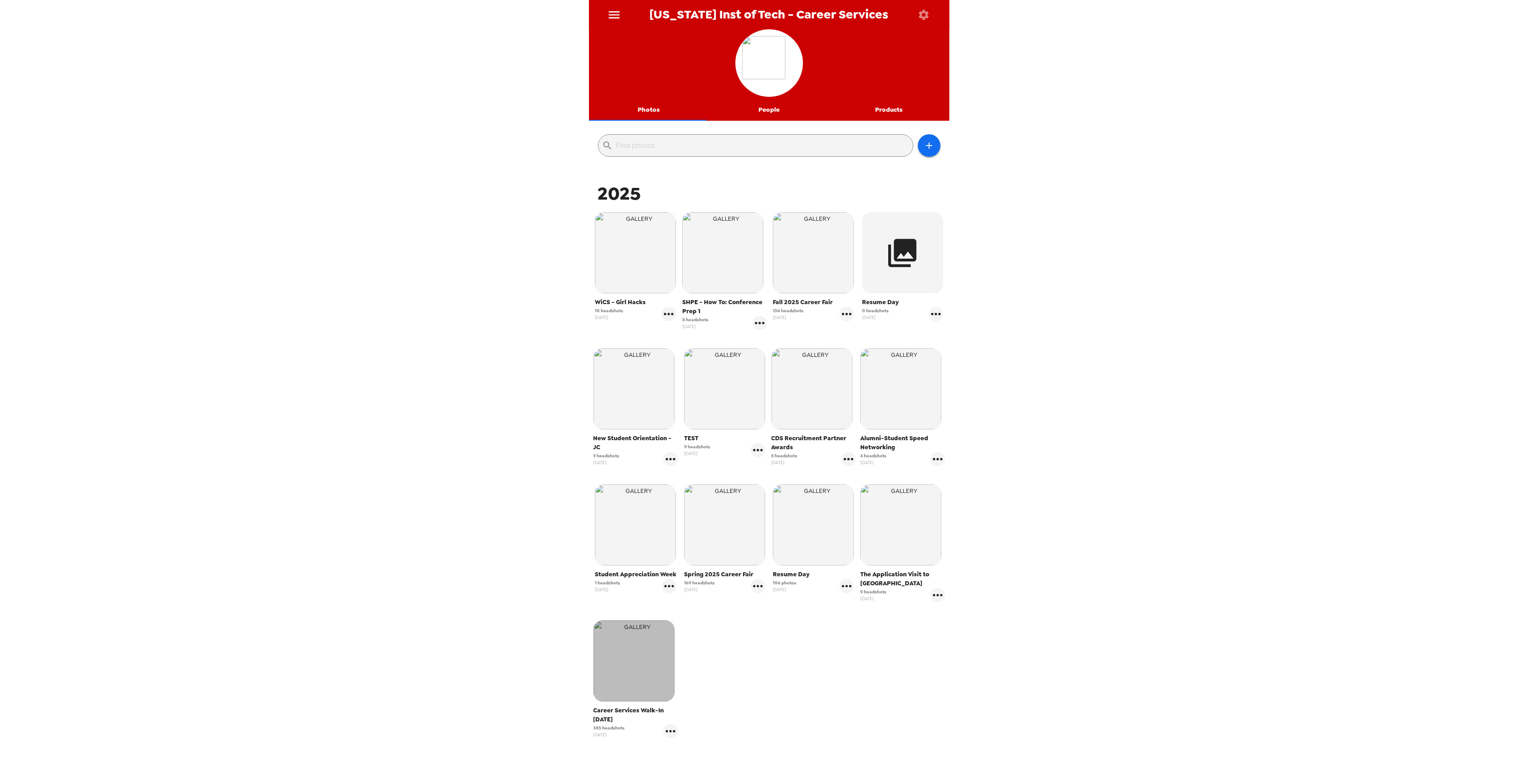
click at [647, 663] on img "button" at bounding box center [634, 660] width 81 height 81
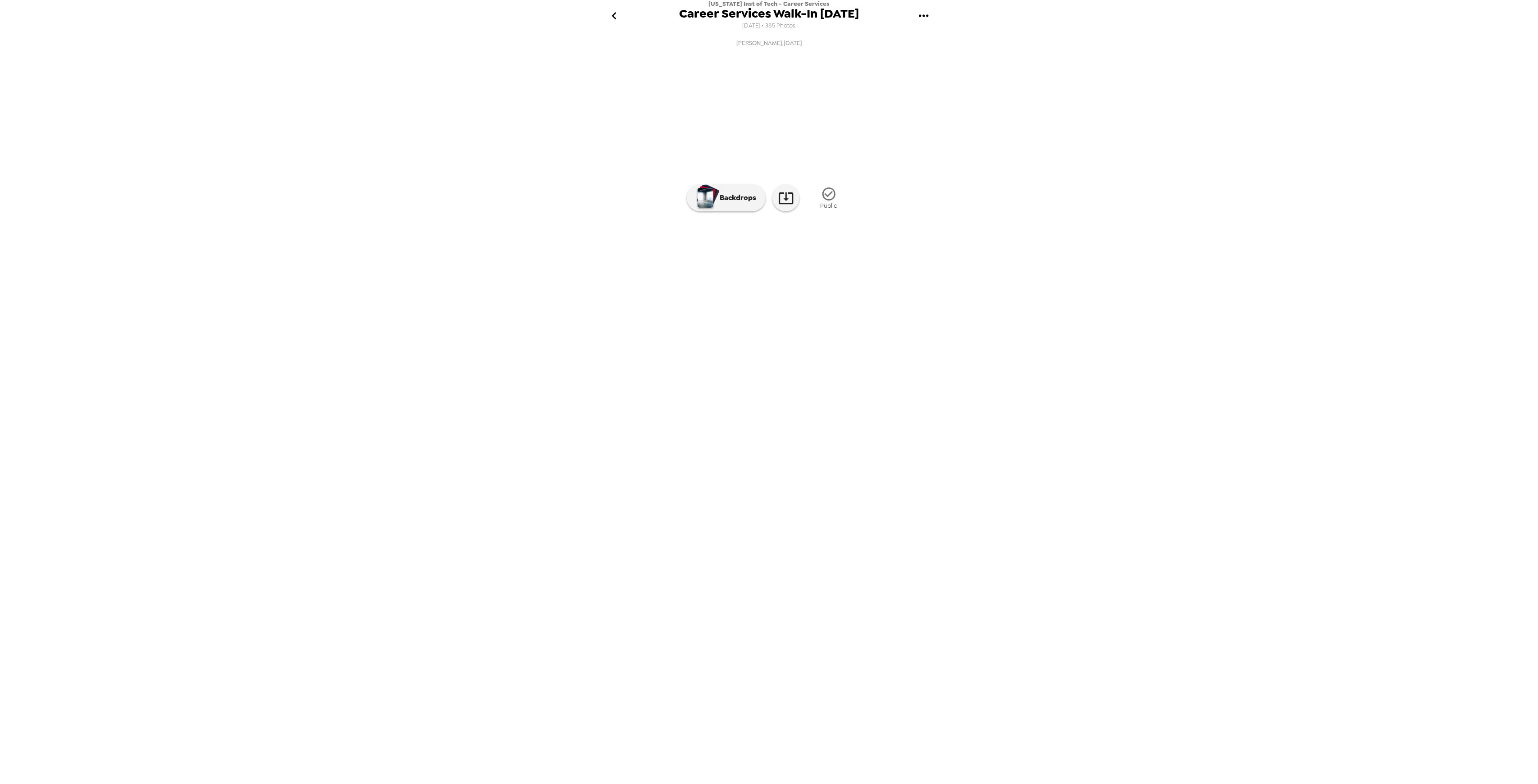
scroll to position [0, 10353]
click at [754, 291] on img at bounding box center [754, 268] width 68 height 47
click at [843, 291] on img at bounding box center [843, 268] width 68 height 47
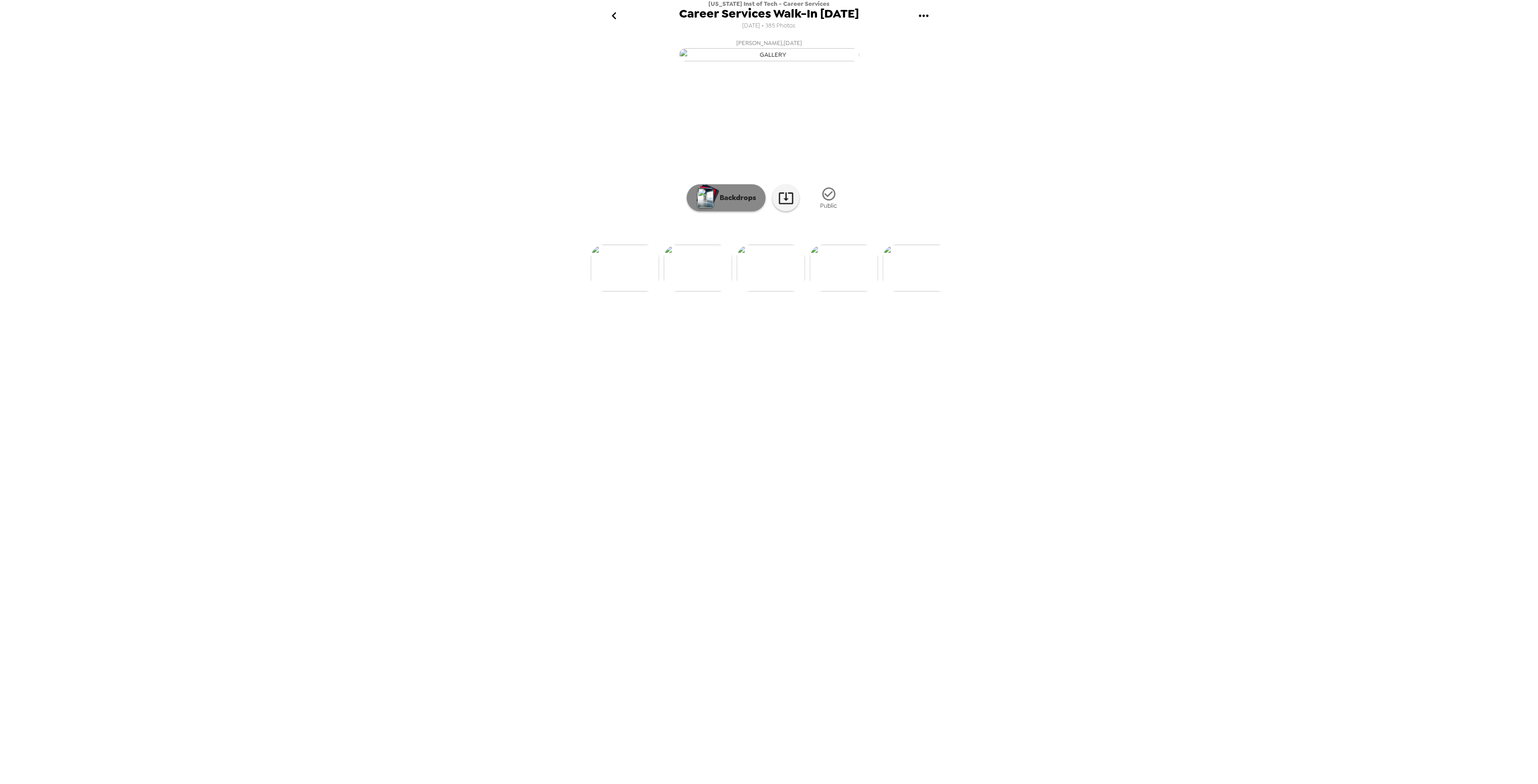
click at [736, 203] on p "Backdrops" at bounding box center [736, 197] width 41 height 11
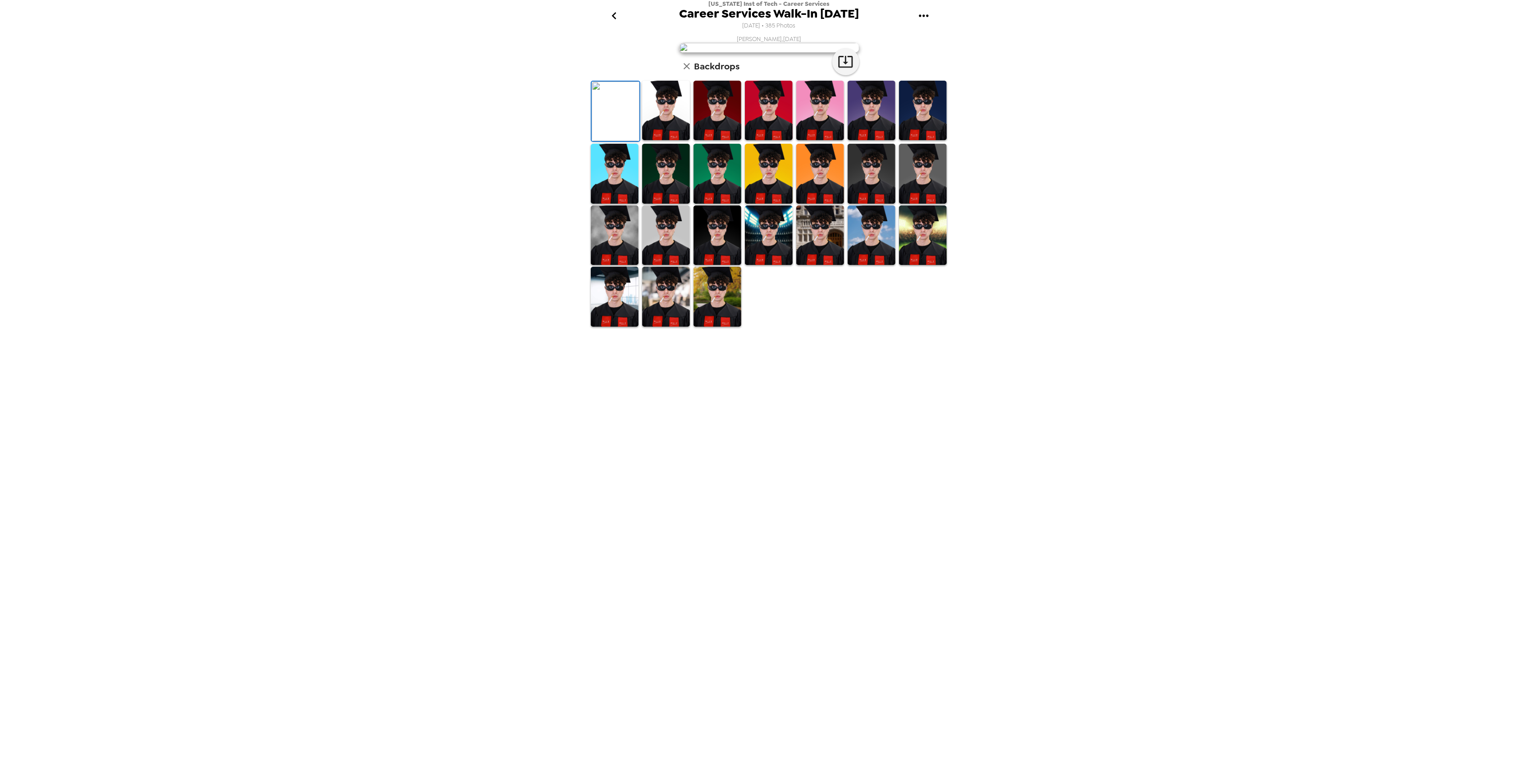
click at [681, 265] on img at bounding box center [666, 235] width 48 height 60
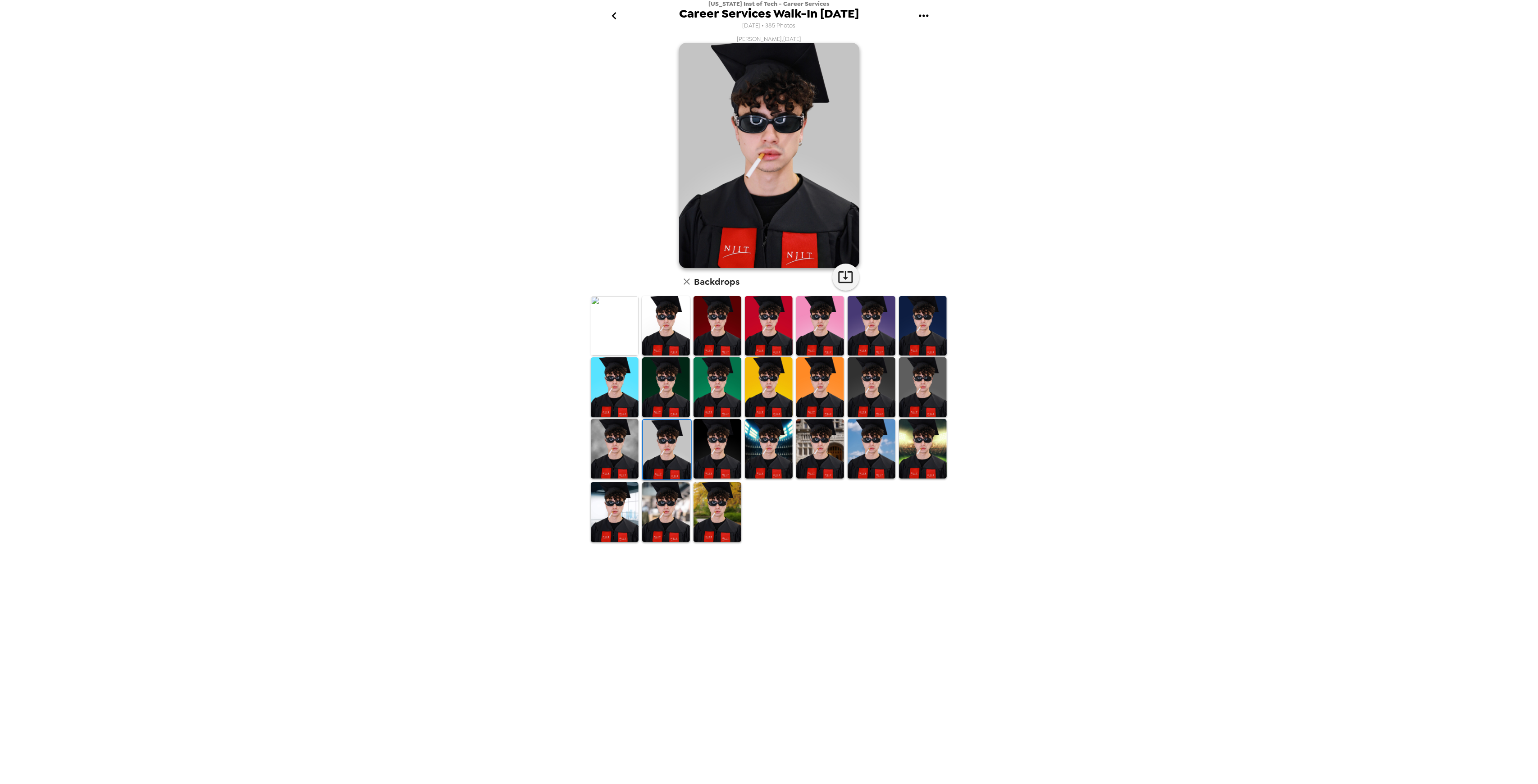
click at [611, 444] on img at bounding box center [615, 448] width 48 height 60
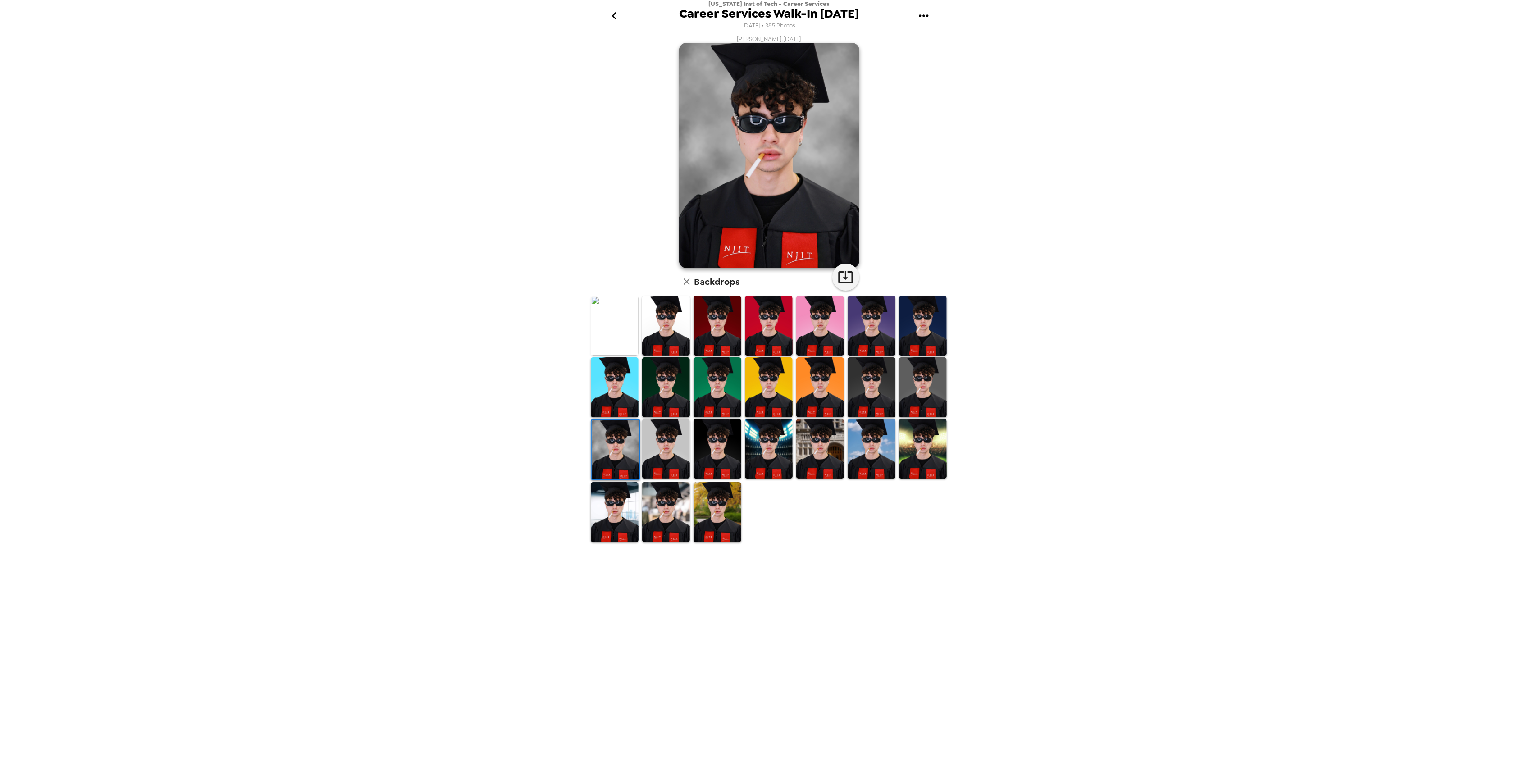
drag, startPoint x: 728, startPoint y: 440, endPoint x: 769, endPoint y: 445, distance: 41.3
click at [728, 440] on img at bounding box center [718, 448] width 48 height 60
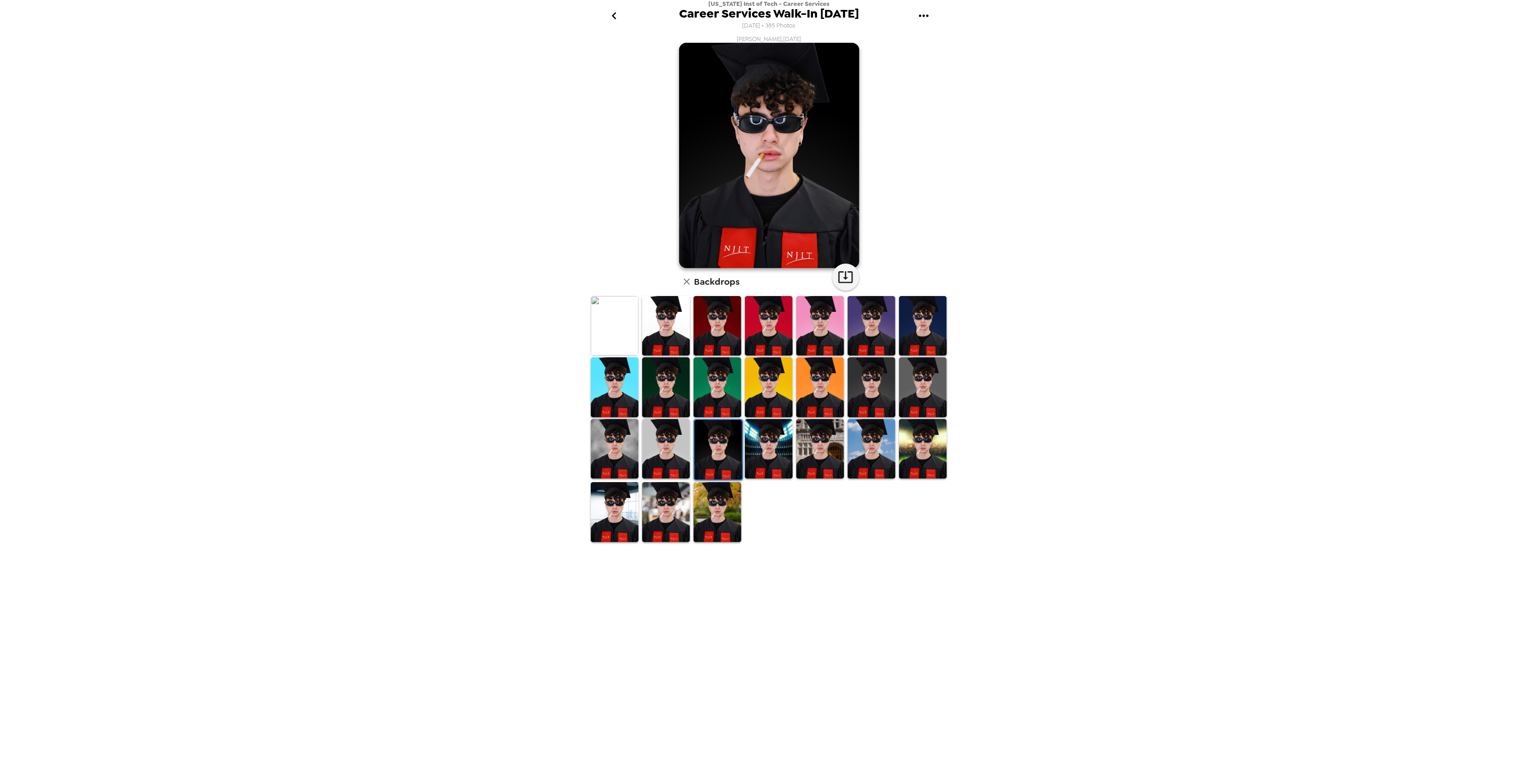
click at [751, 449] on img at bounding box center [769, 448] width 48 height 60
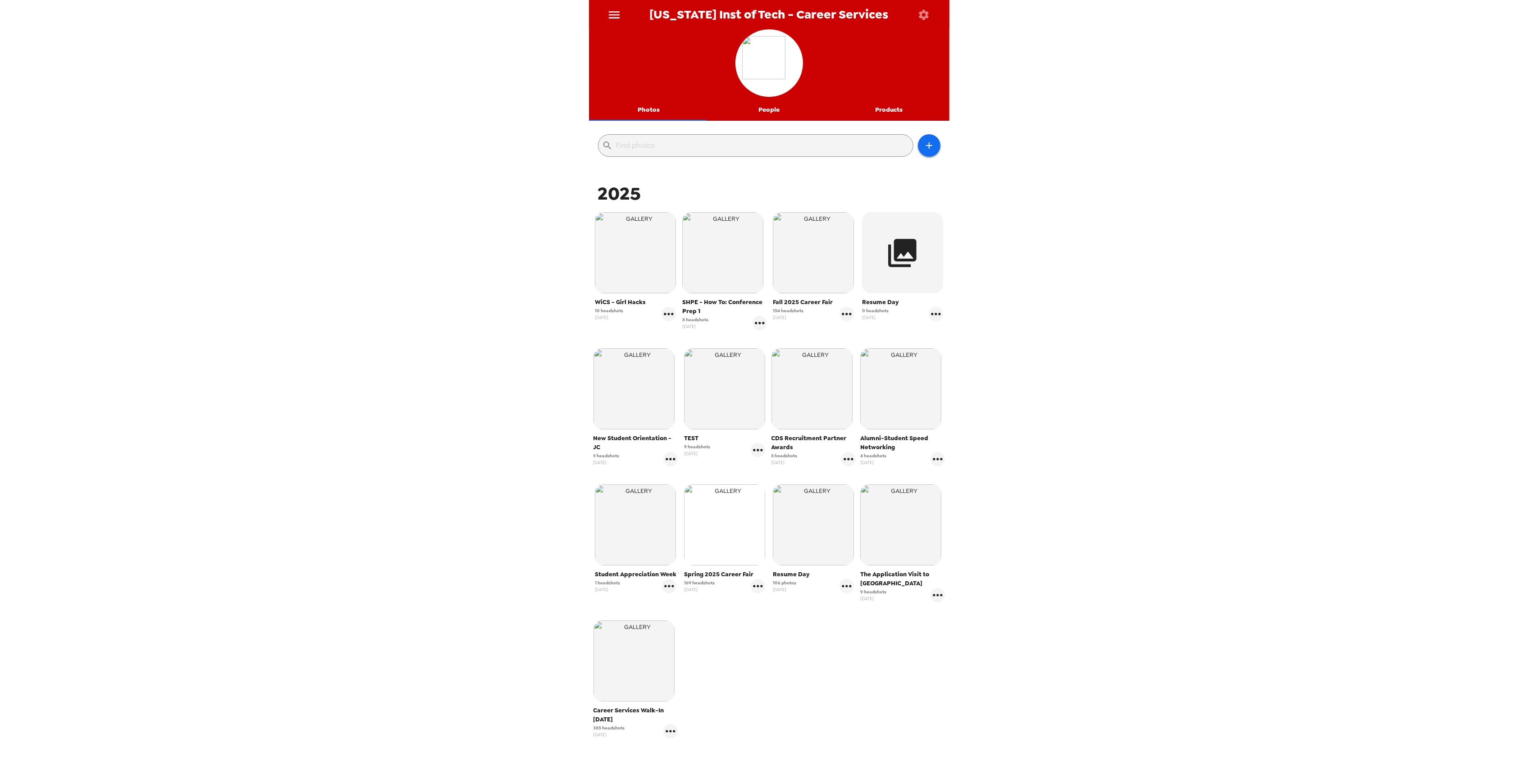
scroll to position [45, 0]
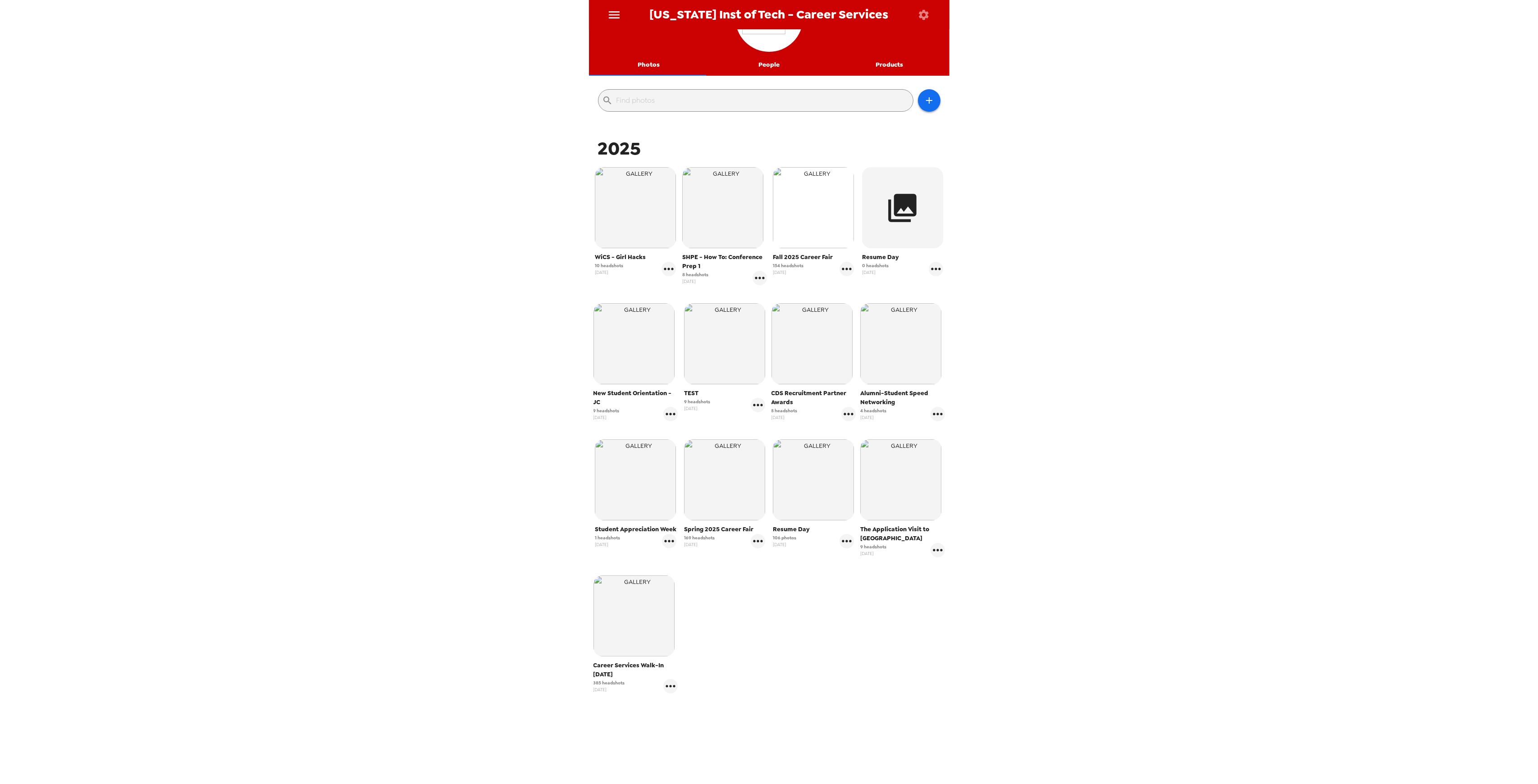
click at [797, 222] on img "button" at bounding box center [813, 207] width 81 height 81
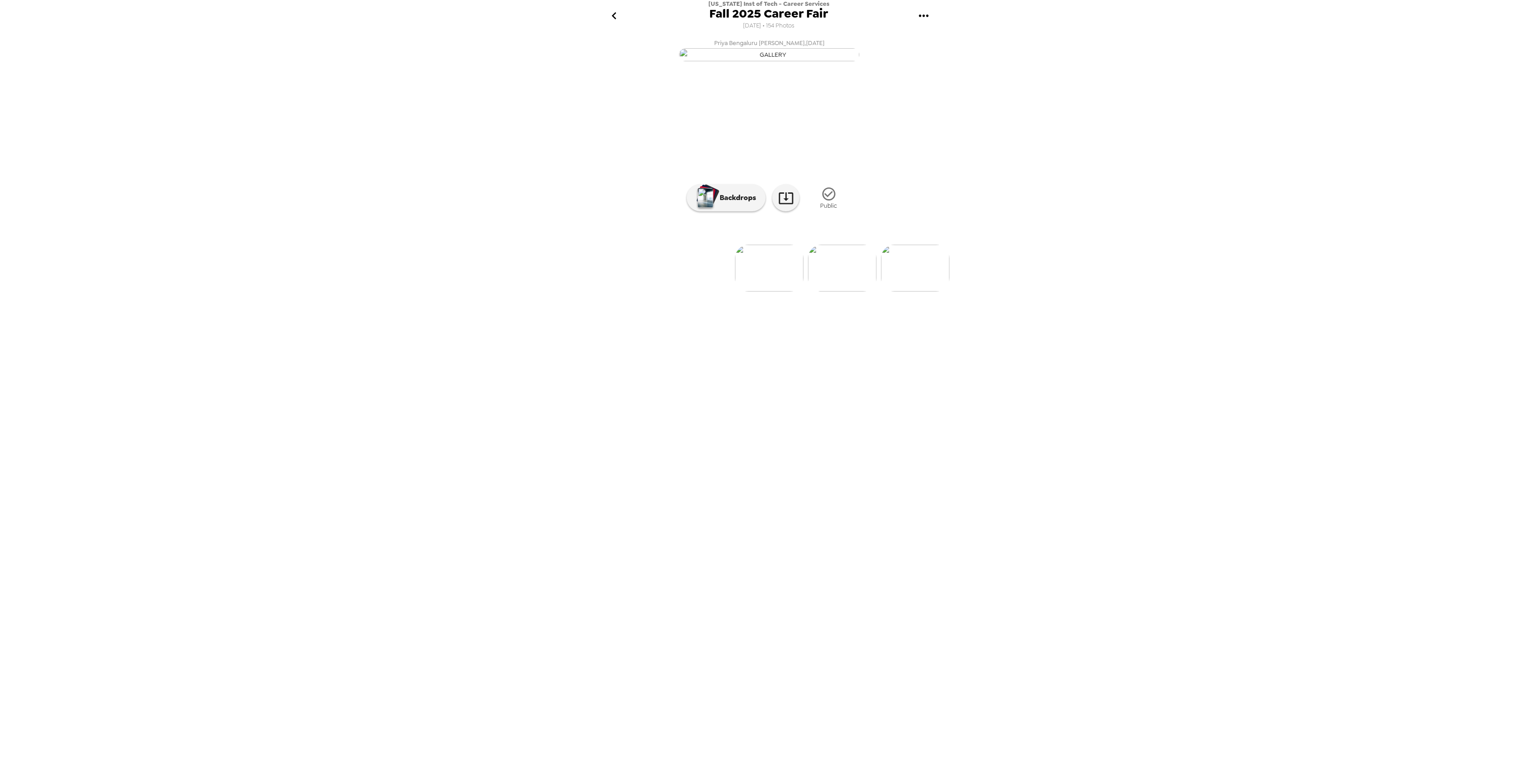
scroll to position [0, 920]
click at [801, 291] on img at bounding box center [797, 268] width 68 height 47
click at [857, 291] on img at bounding box center [842, 268] width 68 height 47
click at [848, 291] on ul at bounding box center [769, 268] width 361 height 47
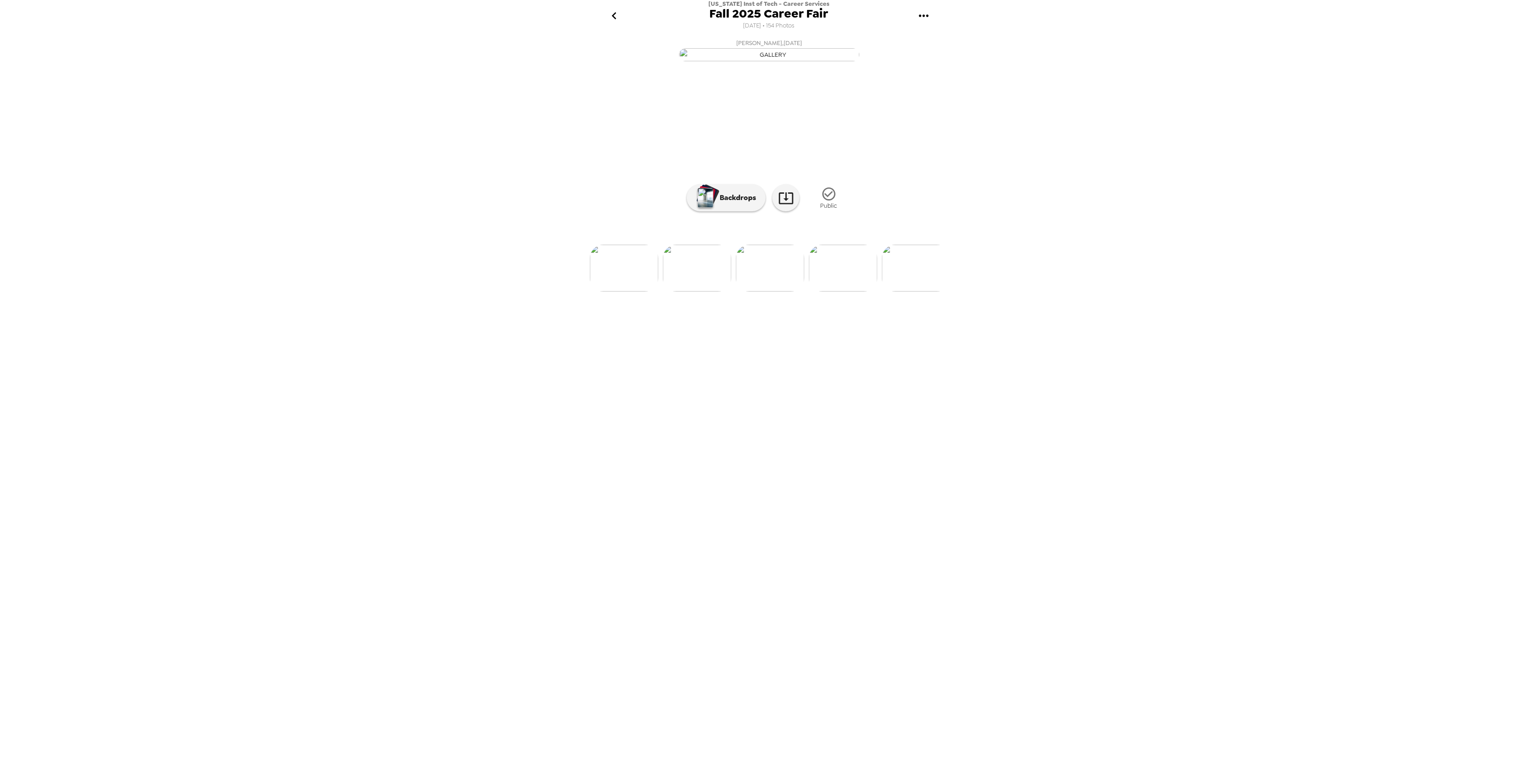
scroll to position [0, 1336]
click at [871, 291] on img at bounding box center [892, 268] width 68 height 47
click at [915, 291] on img at bounding box center [915, 268] width 68 height 47
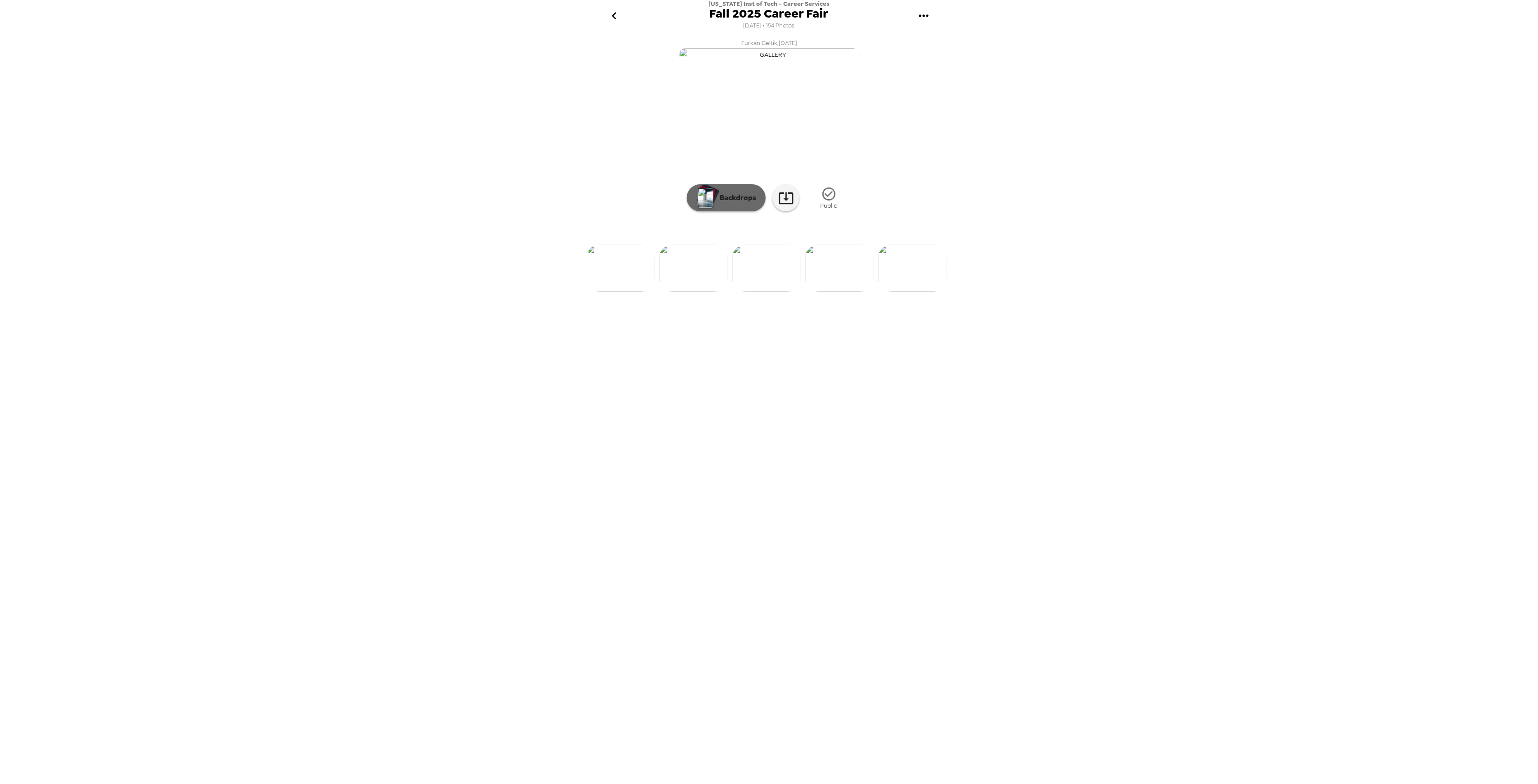
click at [733, 203] on p "Backdrops" at bounding box center [736, 197] width 41 height 11
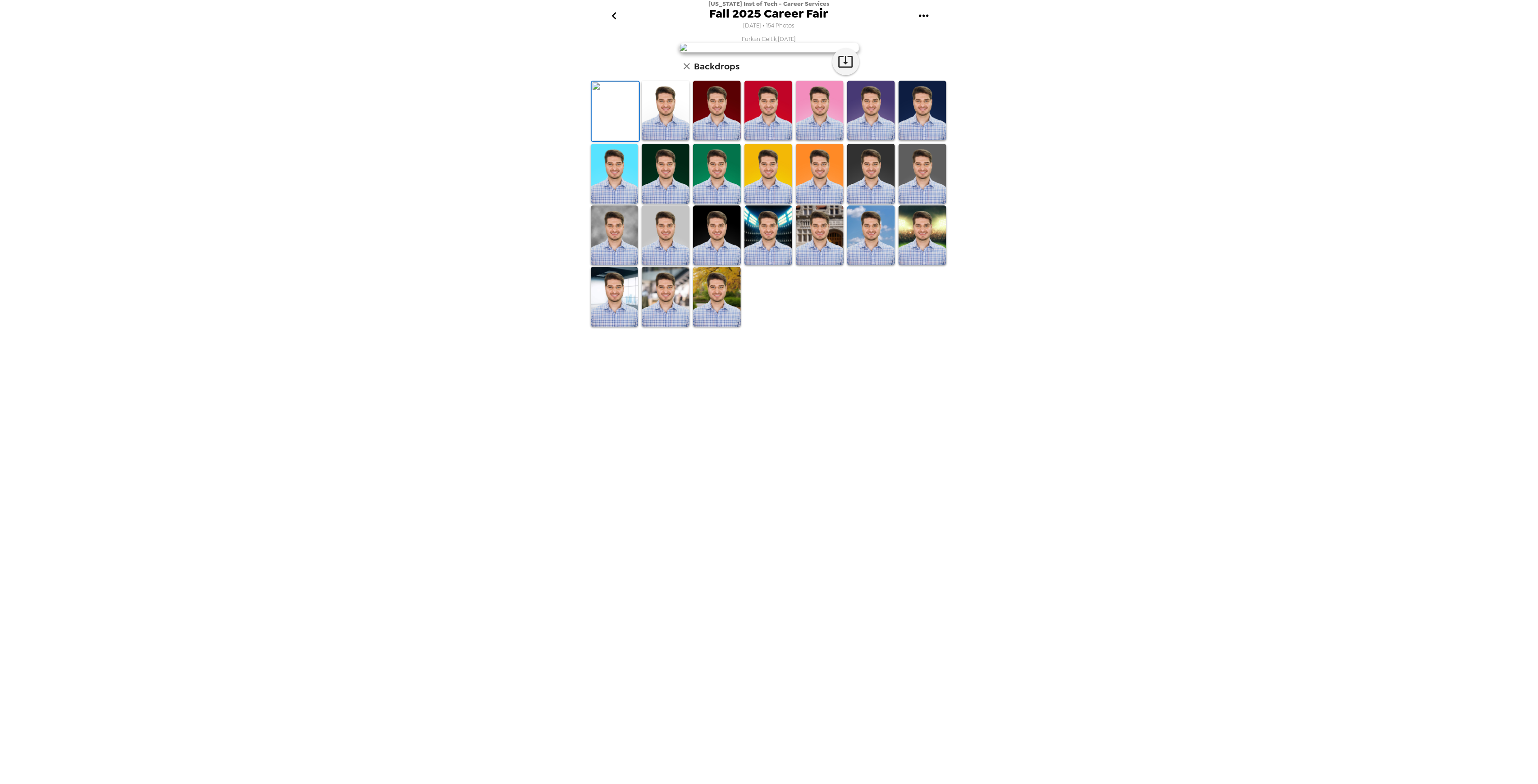
click at [933, 140] on img at bounding box center [923, 110] width 48 height 60
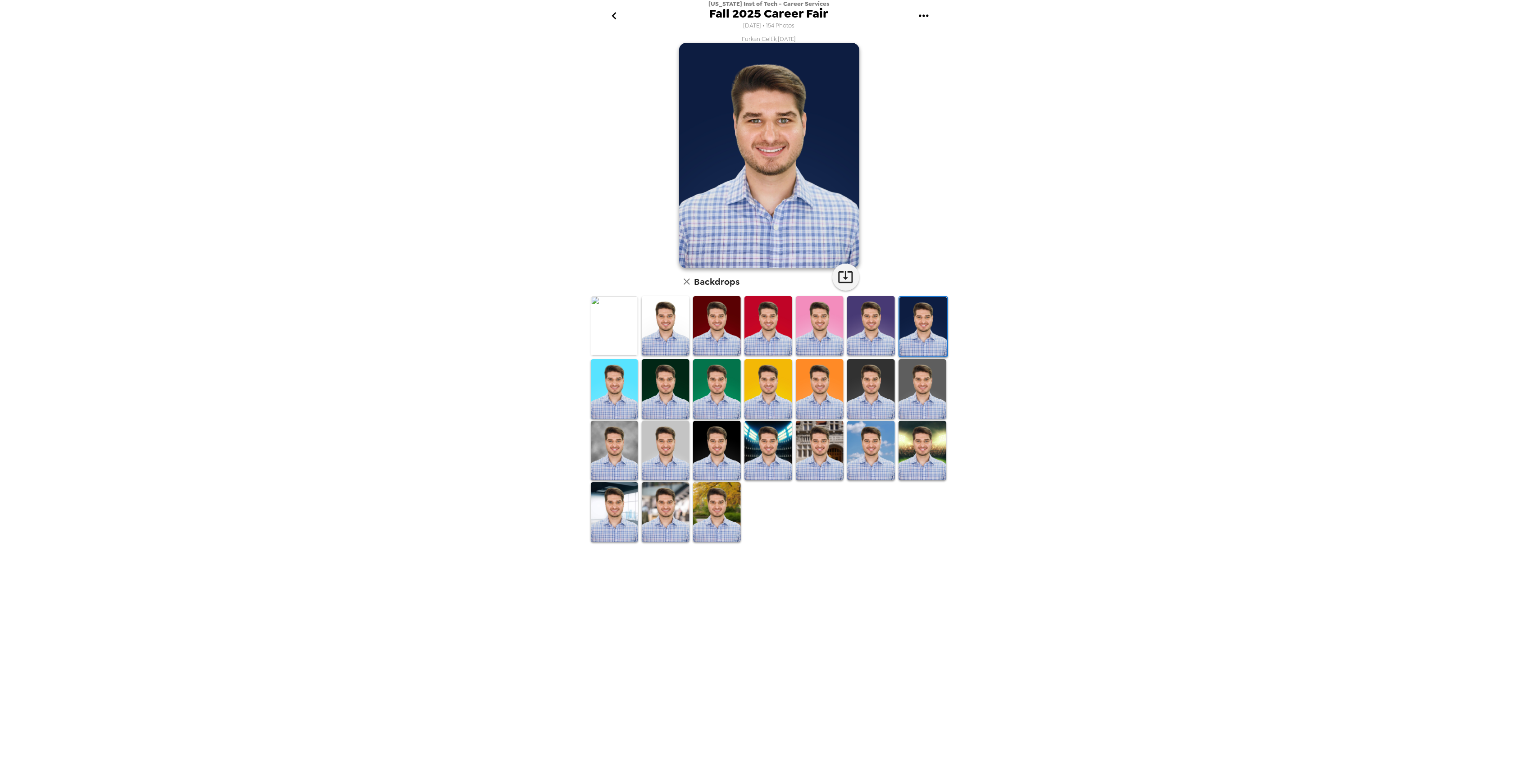
click at [918, 390] on img at bounding box center [923, 388] width 48 height 60
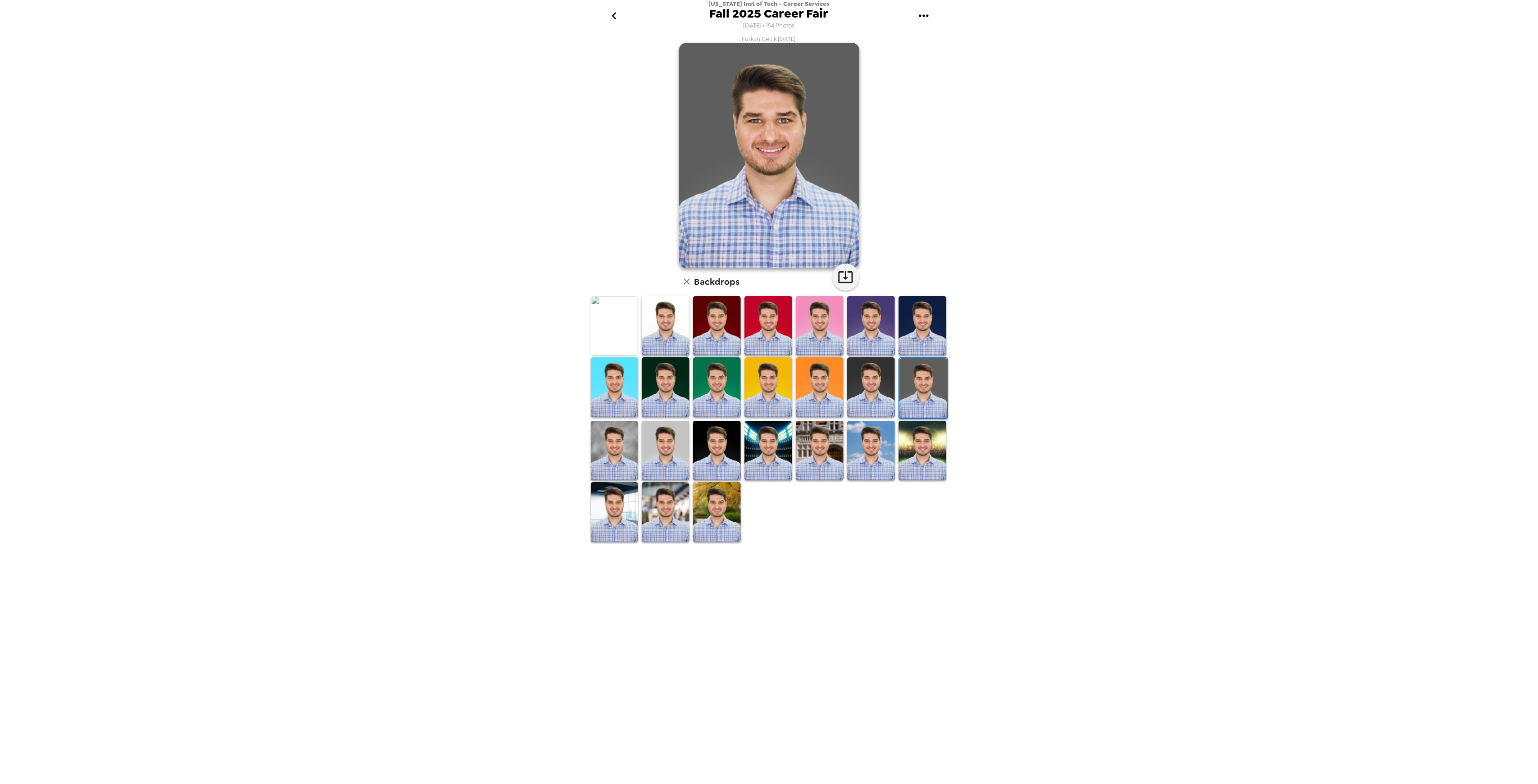
click at [656, 443] on img at bounding box center [666, 450] width 48 height 60
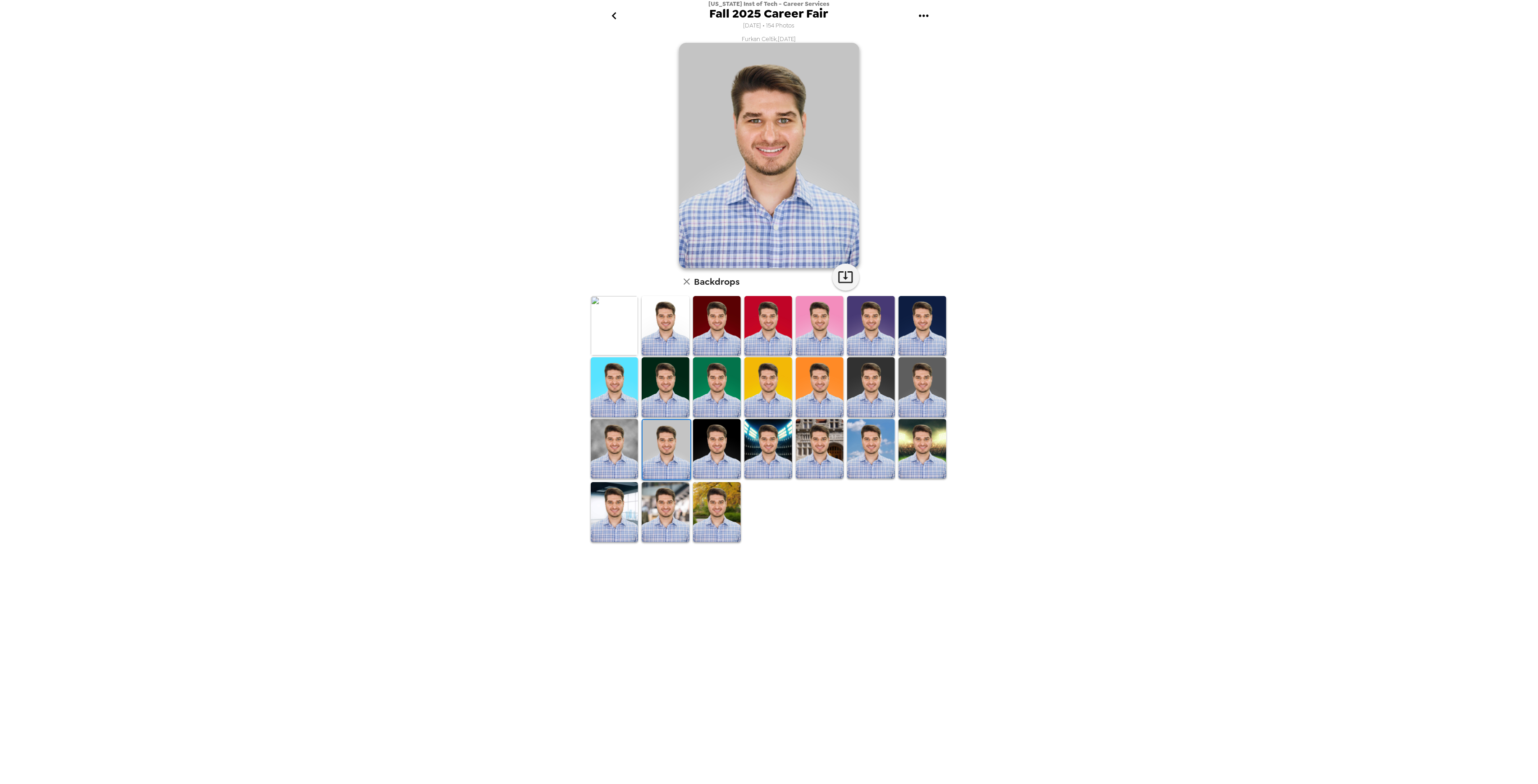
click at [622, 447] on img at bounding box center [615, 448] width 48 height 60
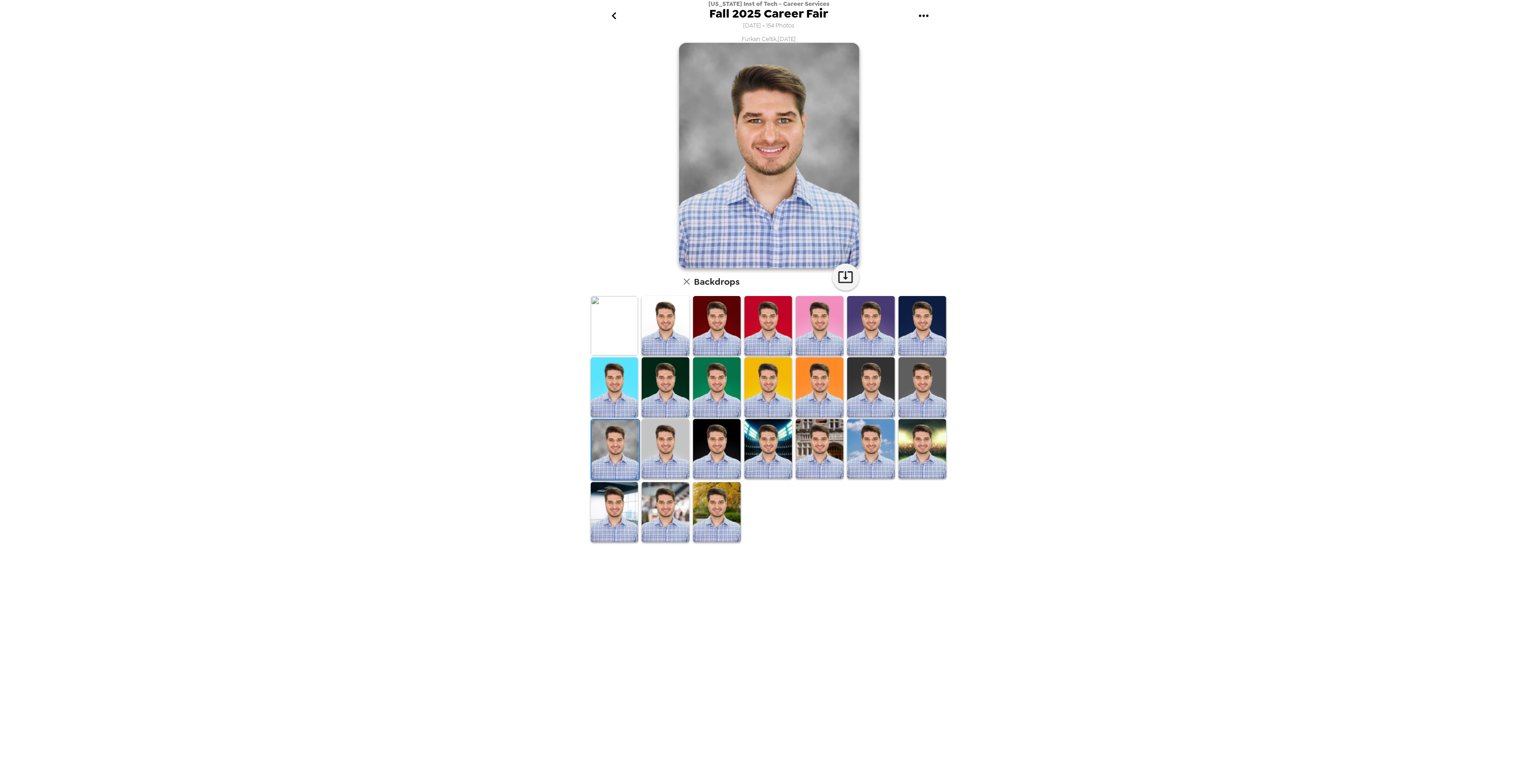
drag, startPoint x: 653, startPoint y: 509, endPoint x: 618, endPoint y: 511, distance: 35.1
click at [651, 509] on img at bounding box center [666, 511] width 48 height 60
